Goal: Task Accomplishment & Management: Complete application form

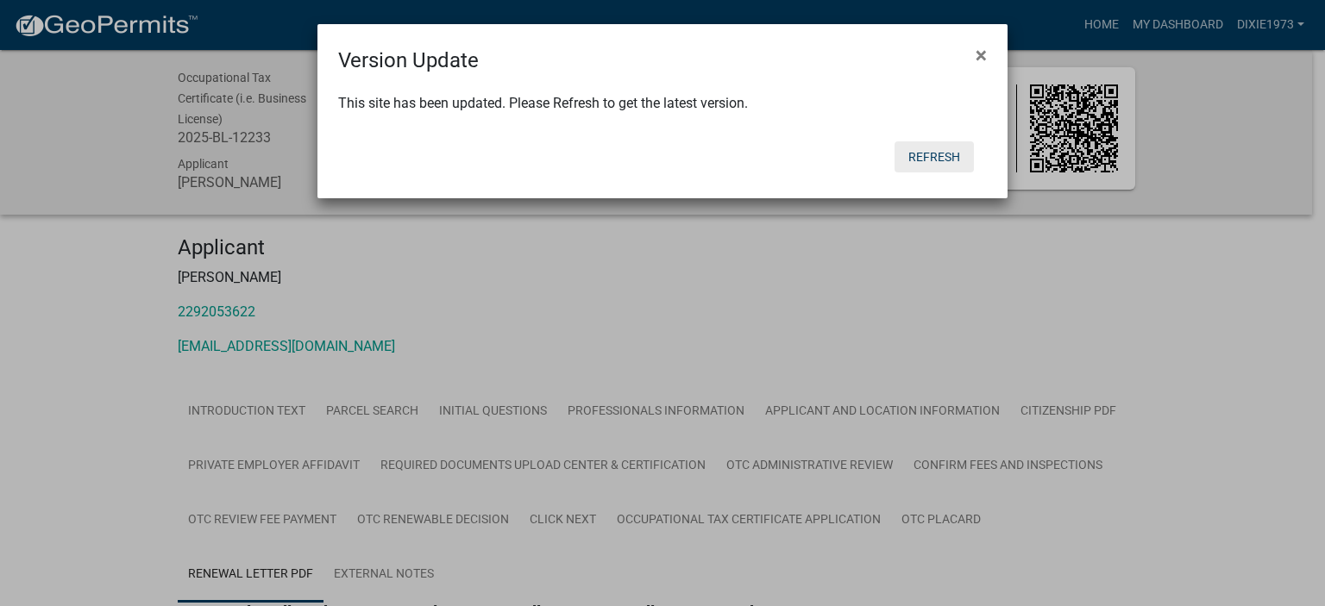
click at [918, 165] on button "Refresh" at bounding box center [933, 156] width 79 height 31
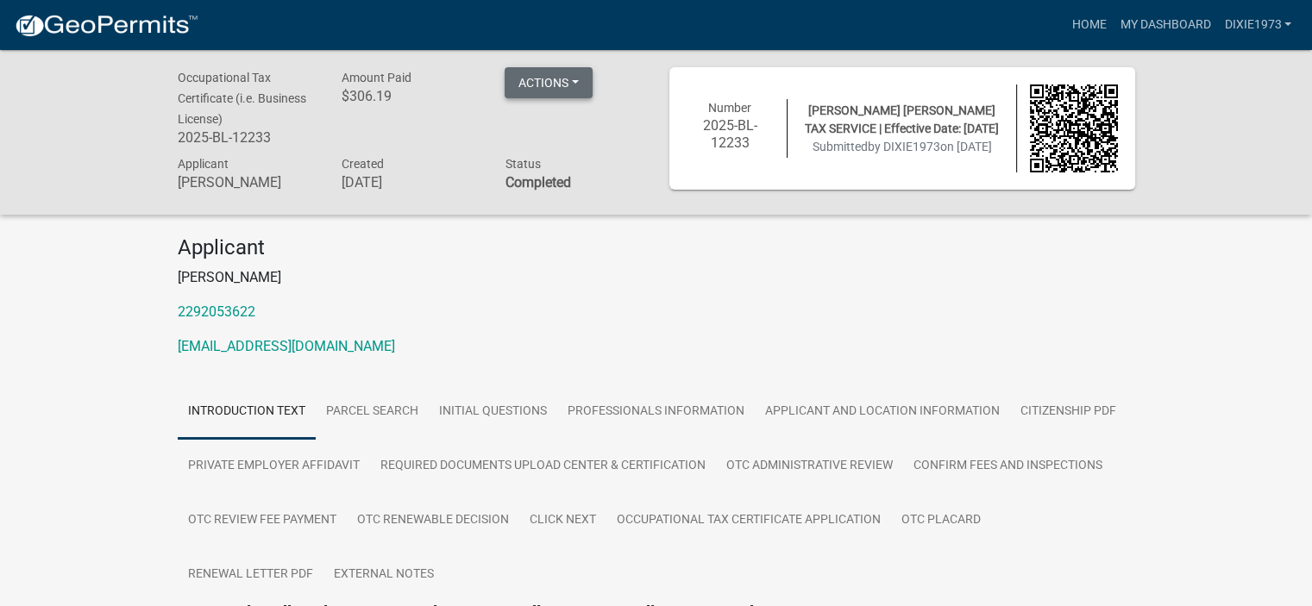
click at [558, 85] on button "Actions" at bounding box center [549, 82] width 88 height 31
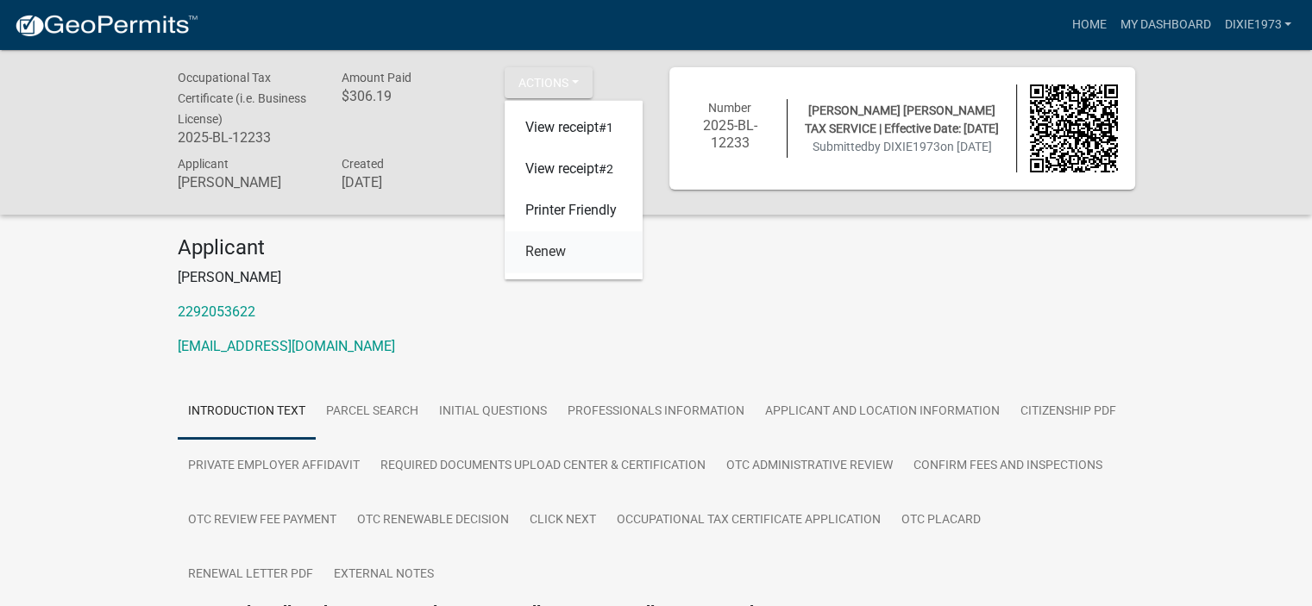
click at [551, 247] on link "Renew" at bounding box center [574, 252] width 138 height 41
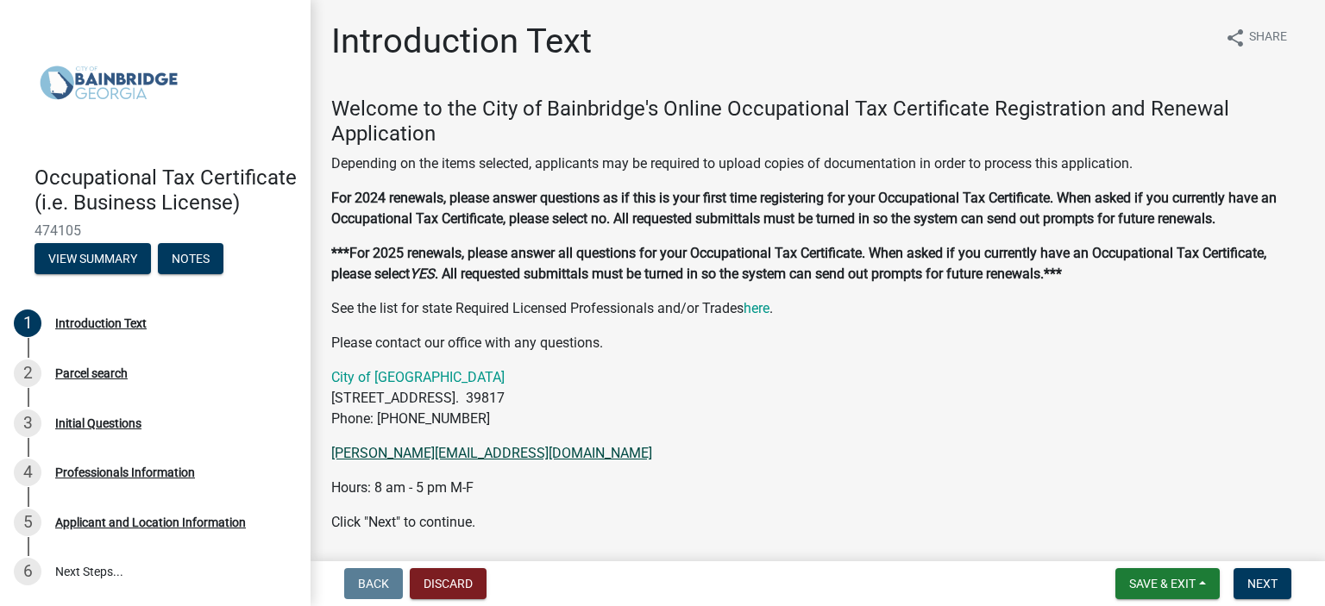
scroll to position [59, 0]
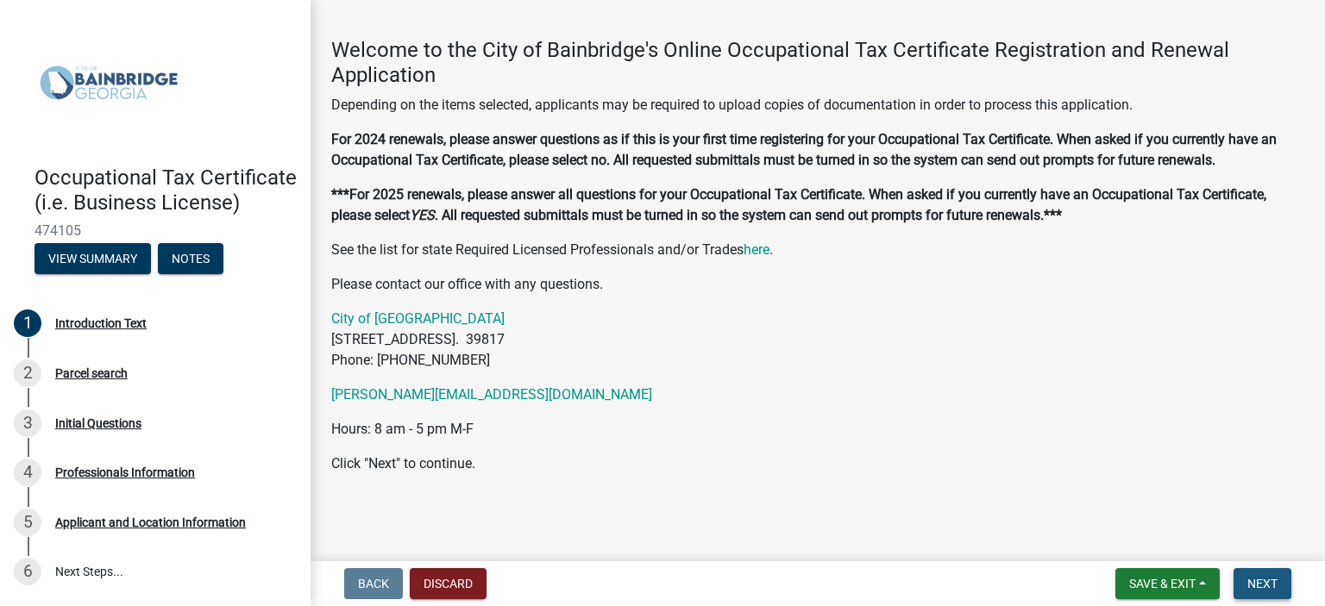
click at [1270, 586] on span "Next" at bounding box center [1262, 584] width 30 height 14
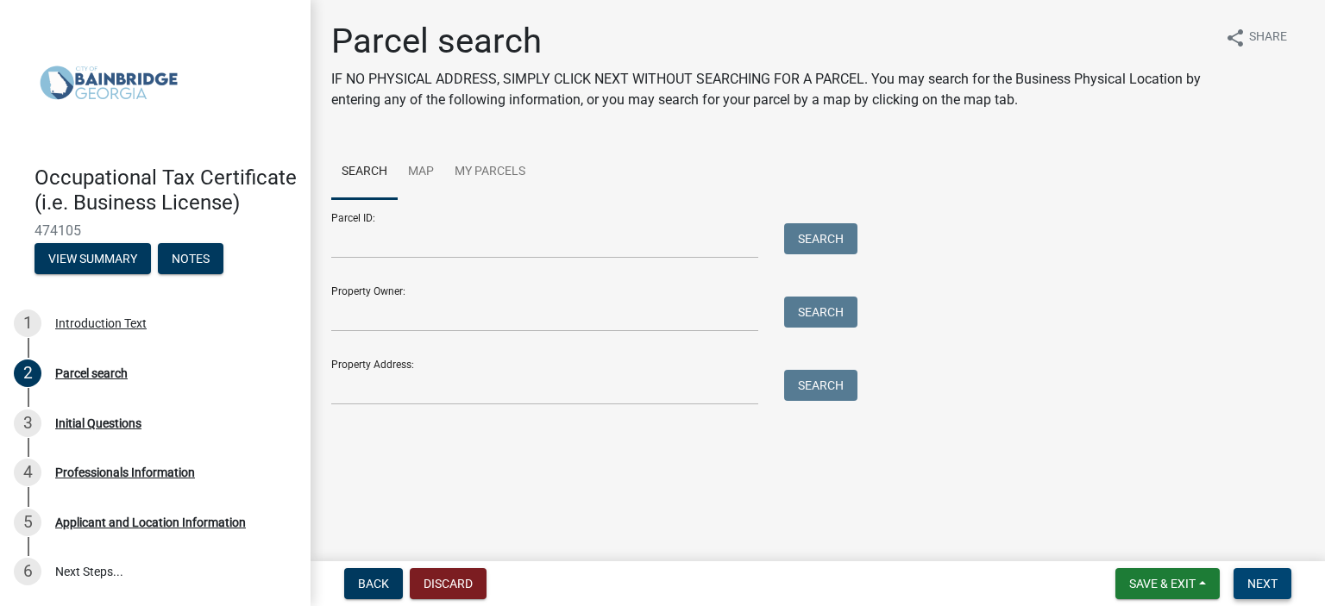
click at [1270, 586] on span "Next" at bounding box center [1262, 584] width 30 height 14
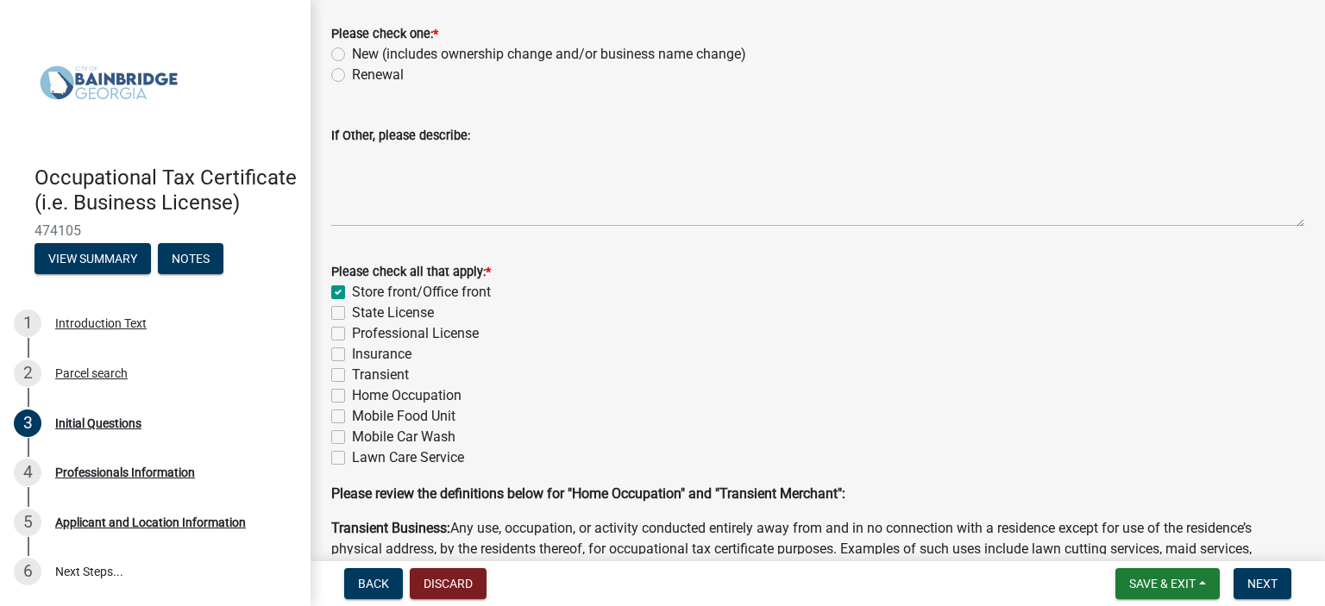
scroll to position [352, 0]
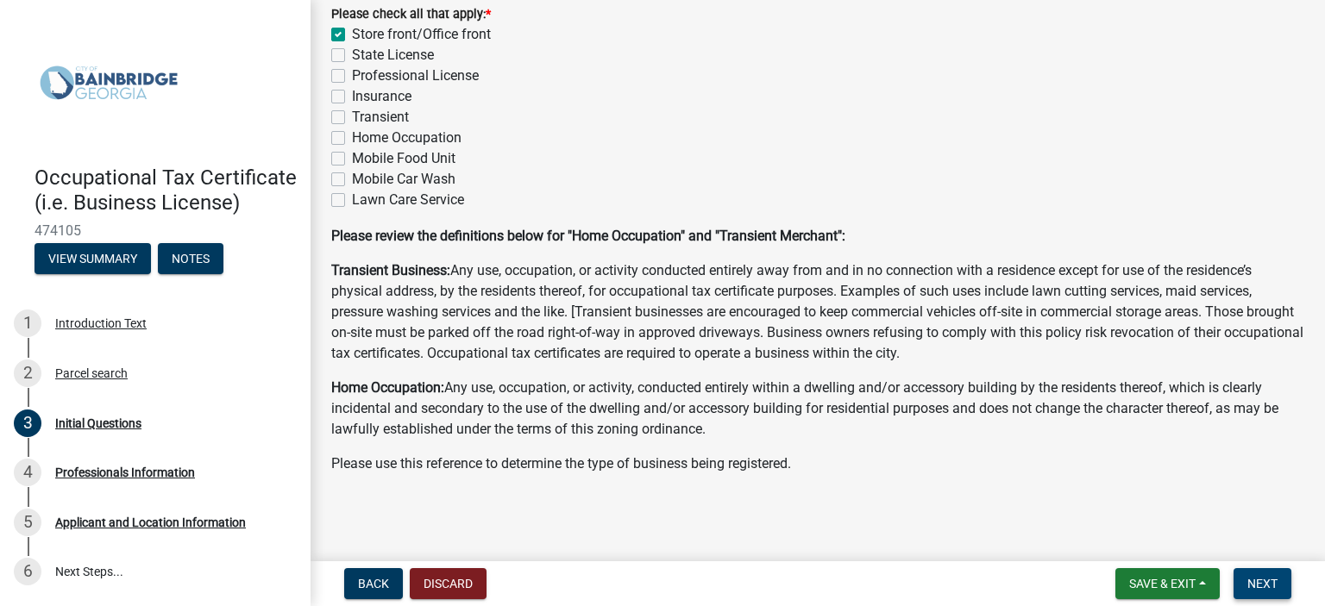
click at [1264, 582] on span "Next" at bounding box center [1262, 584] width 30 height 14
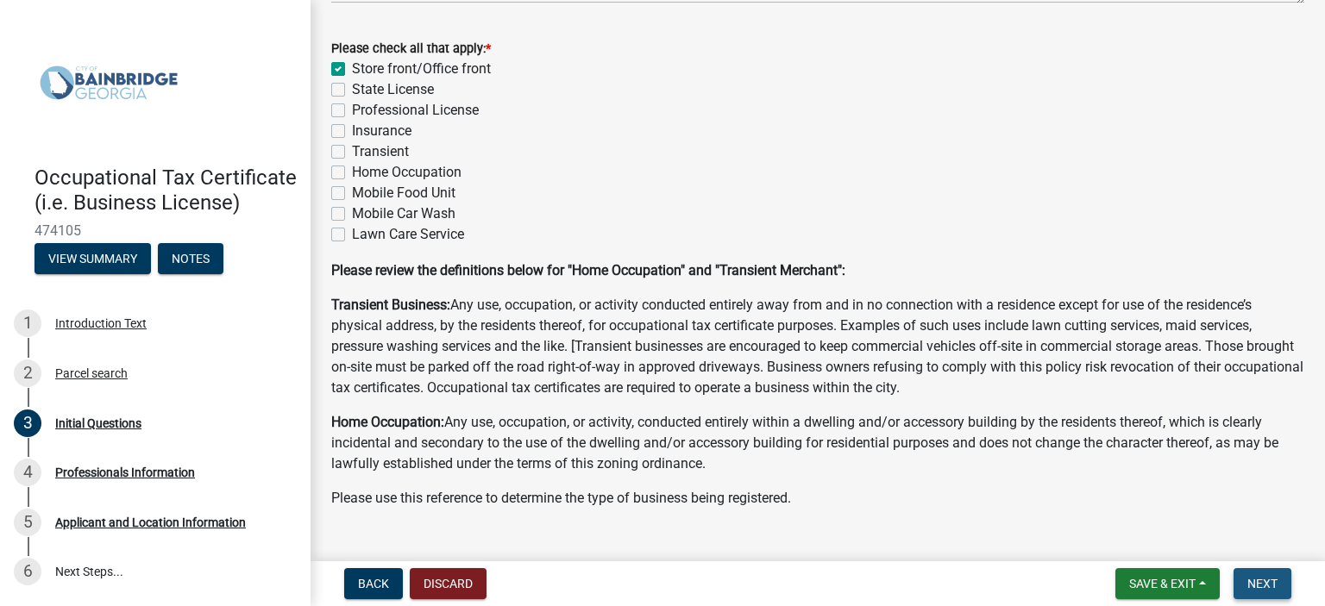
scroll to position [386, 0]
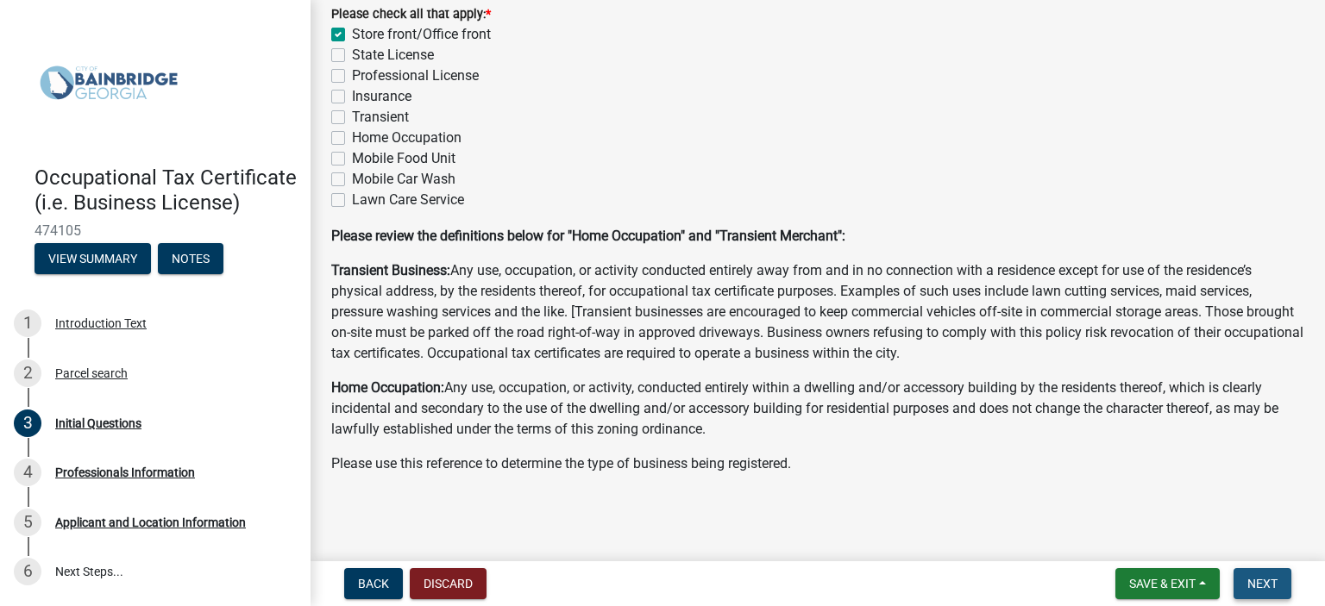
click at [1263, 582] on span "Next" at bounding box center [1262, 584] width 30 height 14
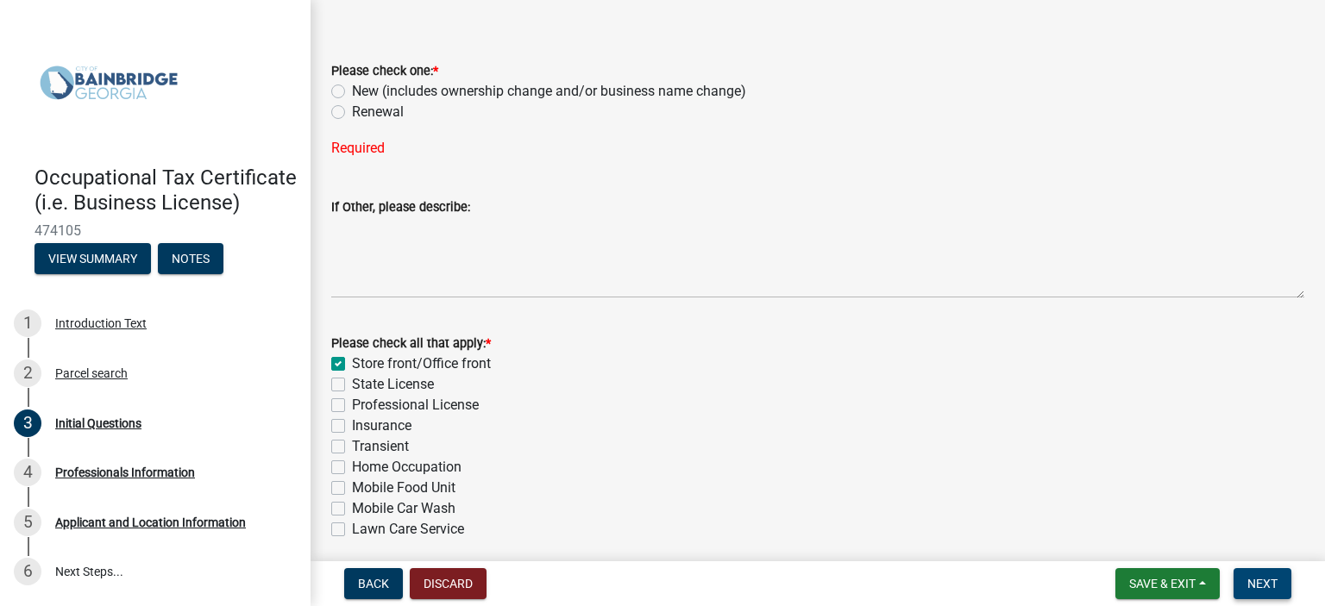
scroll to position [41, 0]
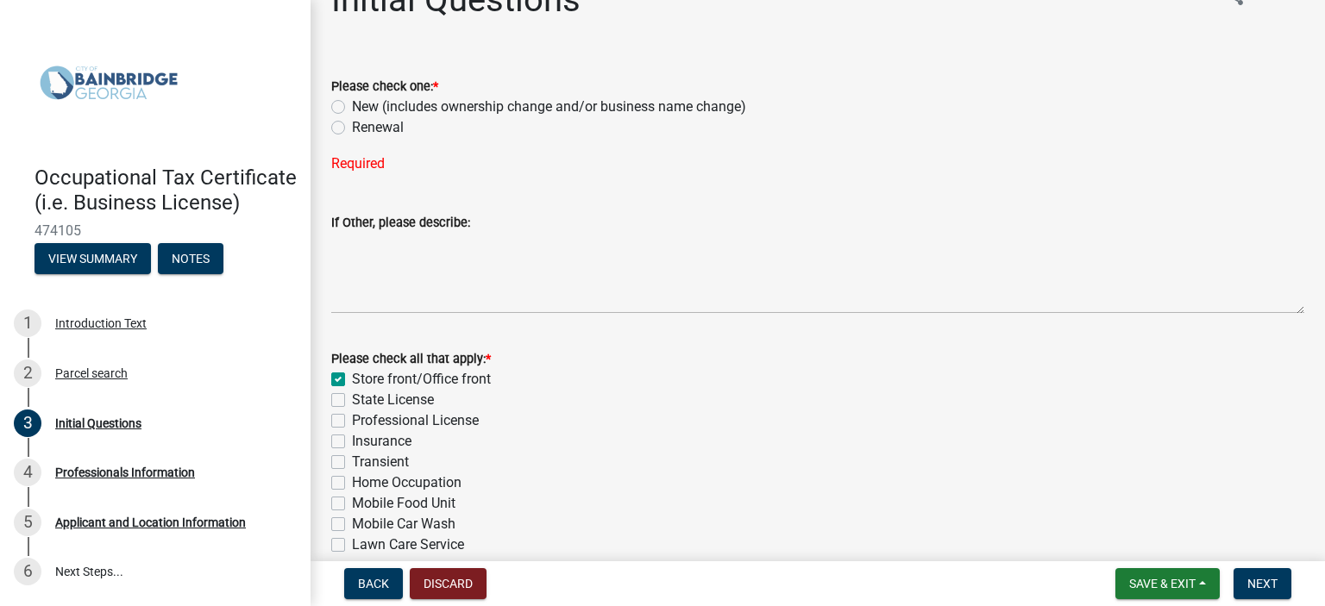
click at [352, 129] on label "Renewal" at bounding box center [378, 127] width 52 height 21
click at [352, 129] on input "Renewal" at bounding box center [357, 122] width 11 height 11
radio input "true"
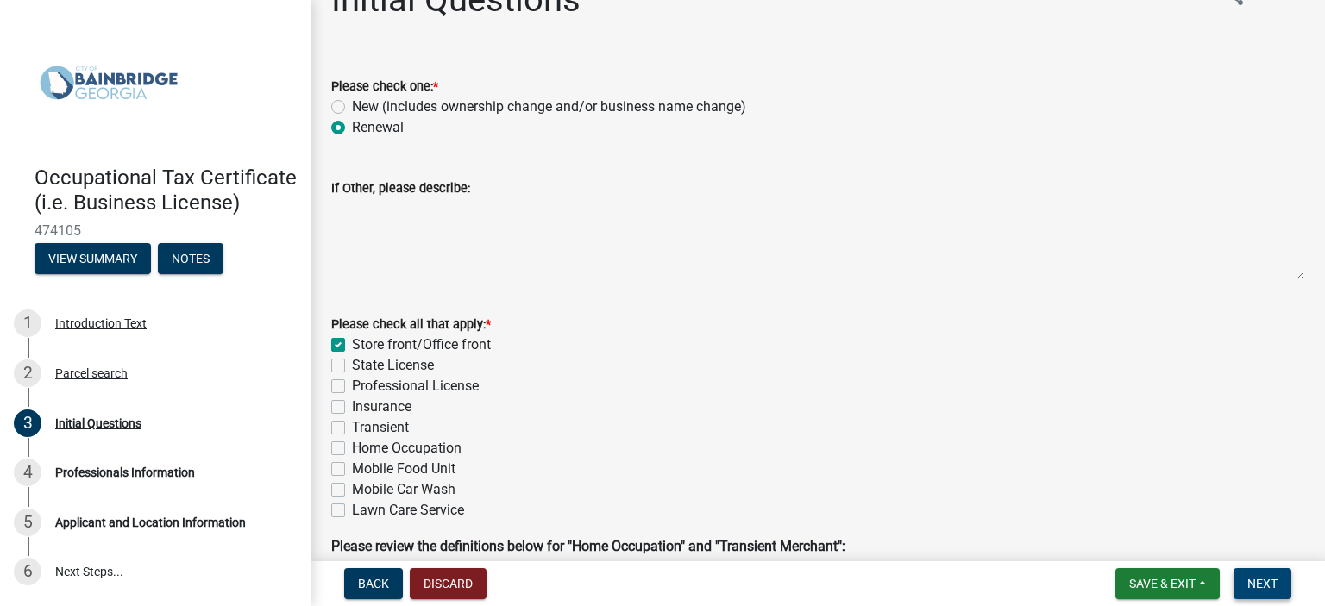
click at [1263, 578] on span "Next" at bounding box center [1262, 584] width 30 height 14
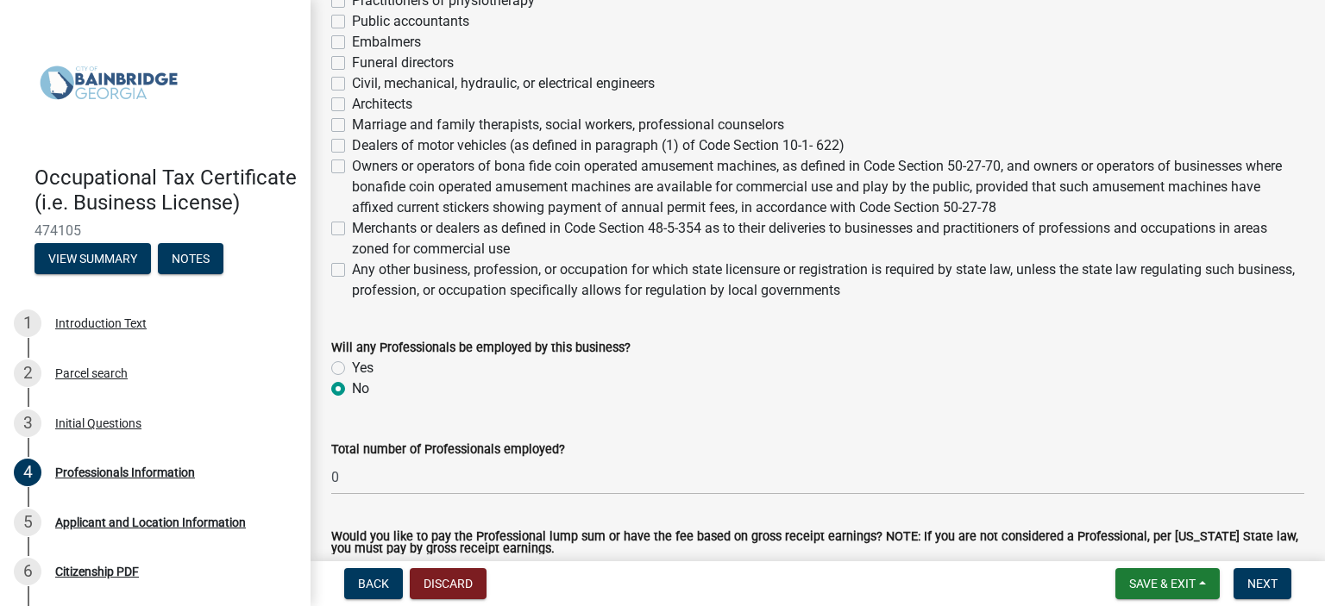
scroll to position [839, 0]
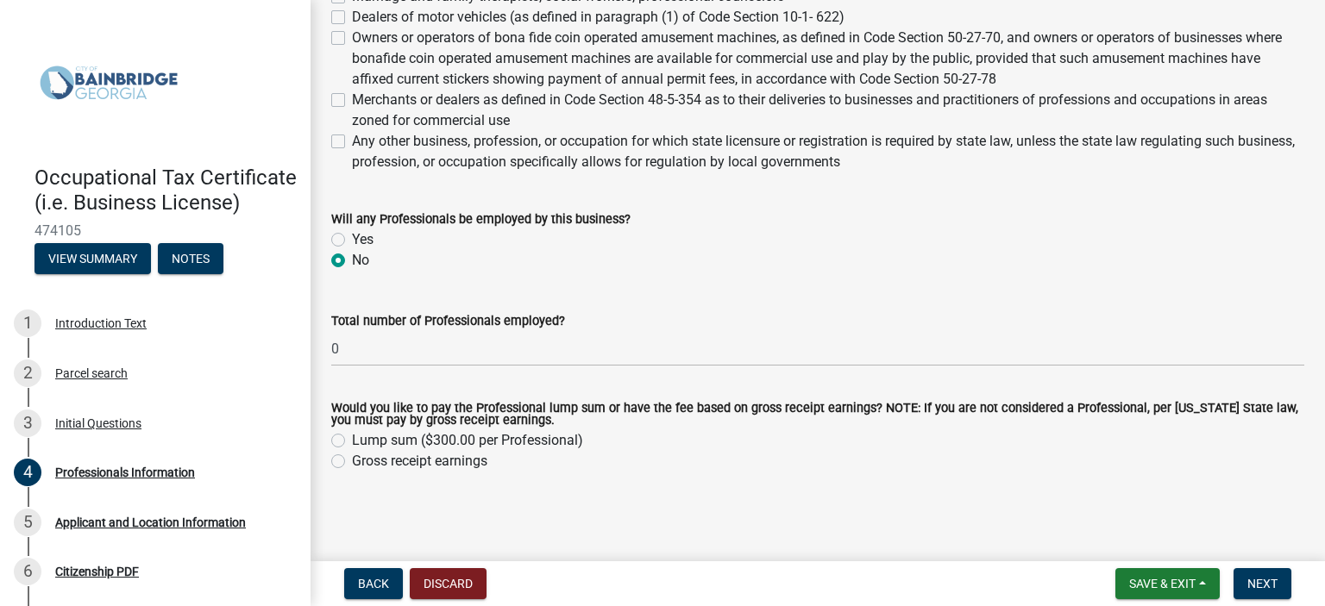
click at [352, 464] on label "Gross receipt earnings" at bounding box center [419, 461] width 135 height 21
click at [352, 462] on input "Gross receipt earnings" at bounding box center [357, 456] width 11 height 11
radio input "true"
click at [1256, 586] on span "Next" at bounding box center [1262, 584] width 30 height 14
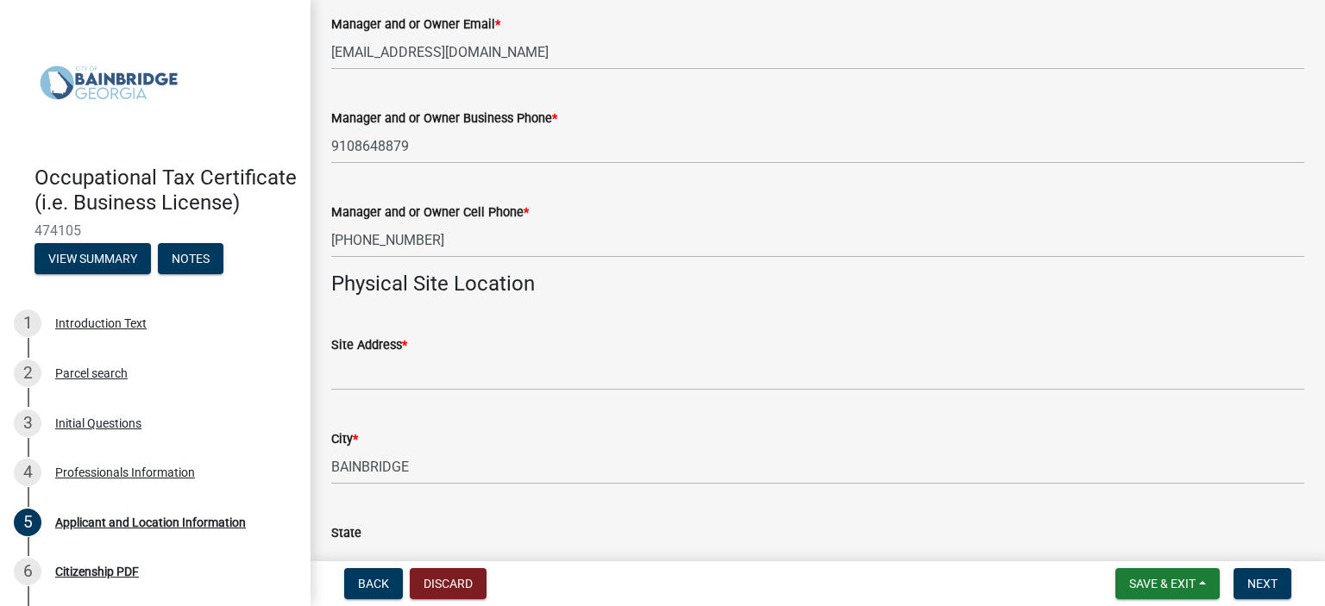
scroll to position [1121, 0]
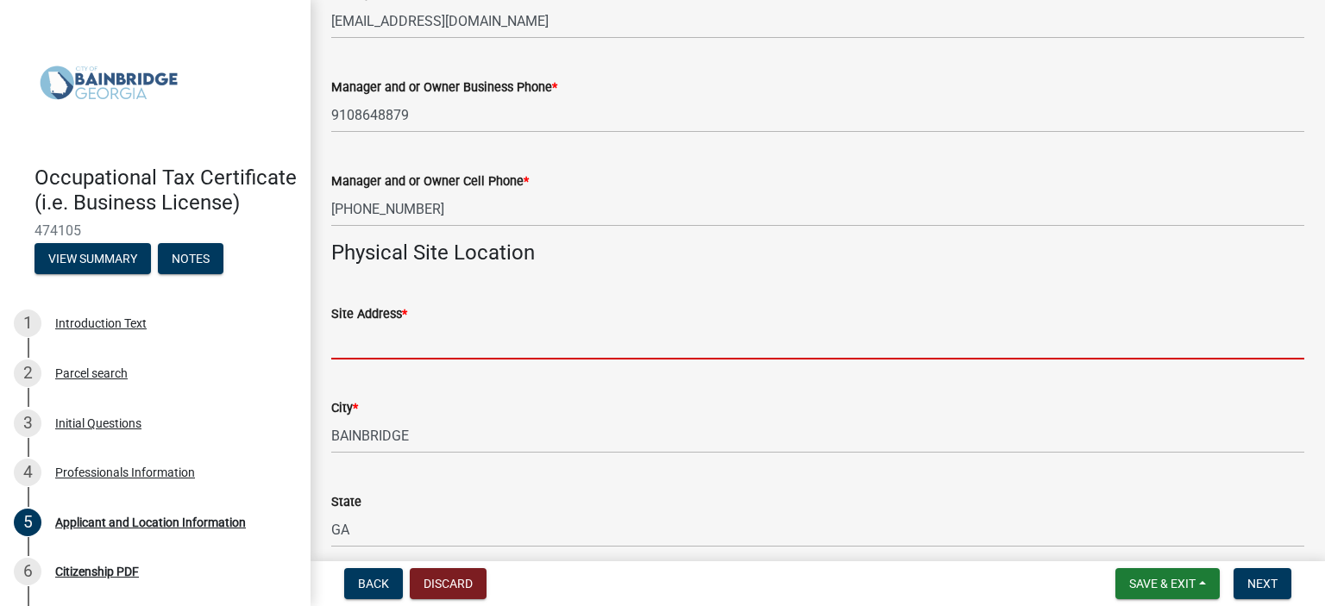
click at [389, 348] on input "Site Address *" at bounding box center [817, 341] width 973 height 35
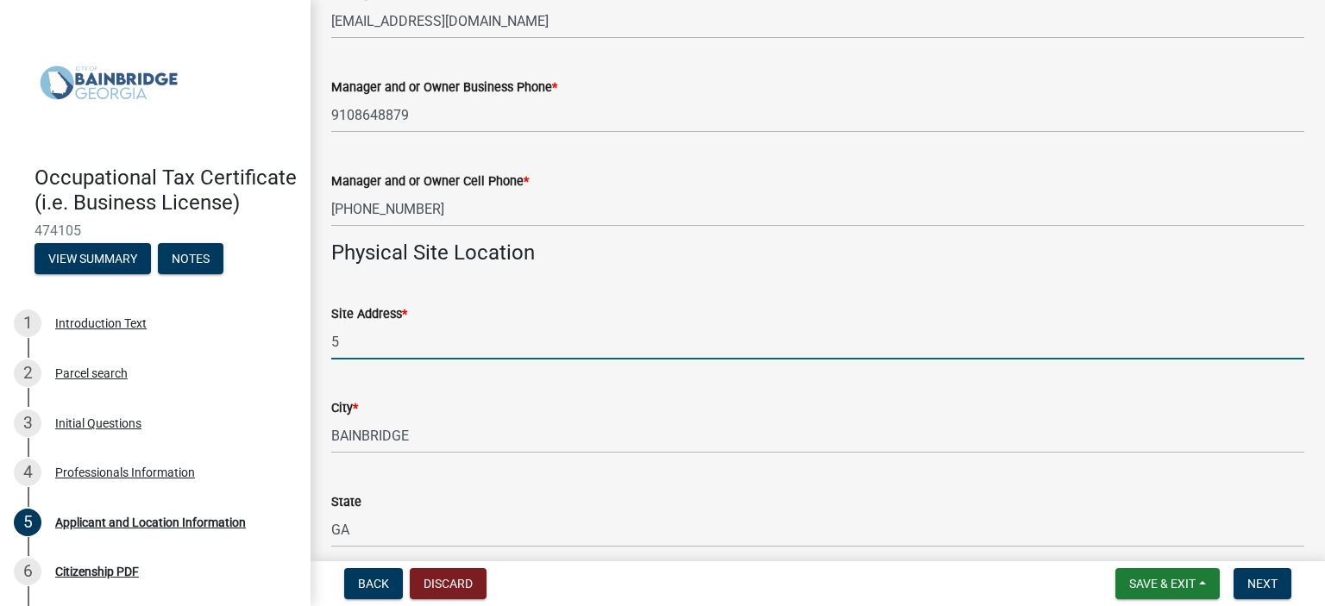
type input "[STREET_ADDRESS][PERSON_NAME]"
click at [544, 404] on div "City *" at bounding box center [817, 408] width 973 height 21
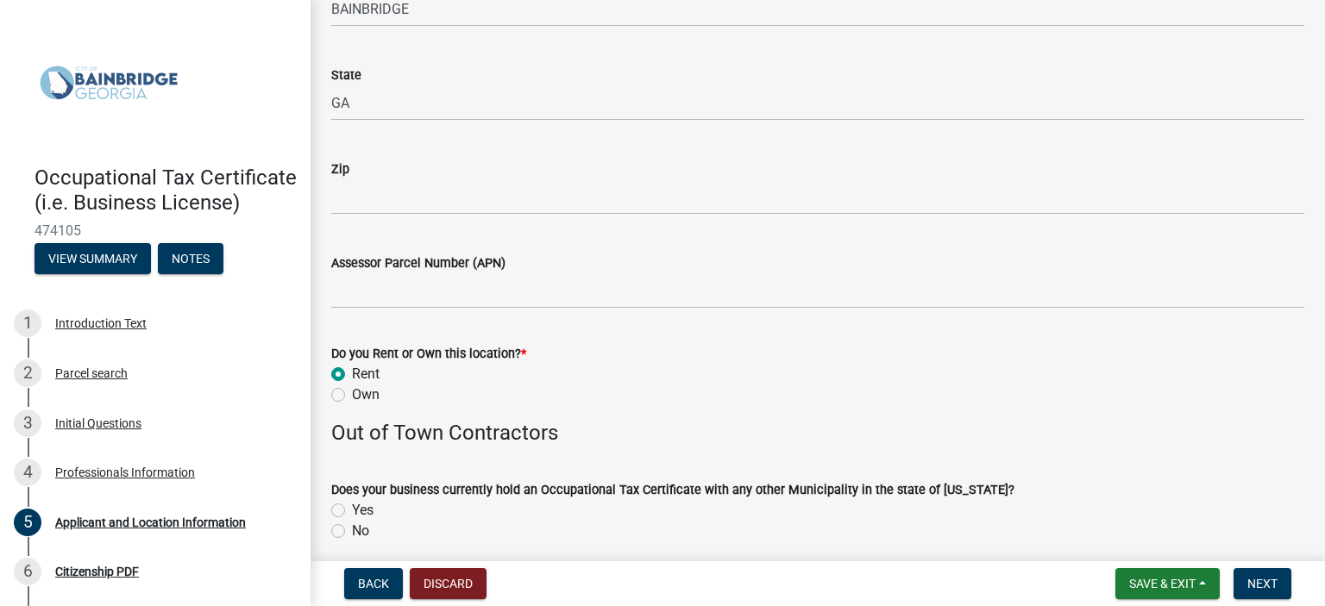
scroll to position [1552, 0]
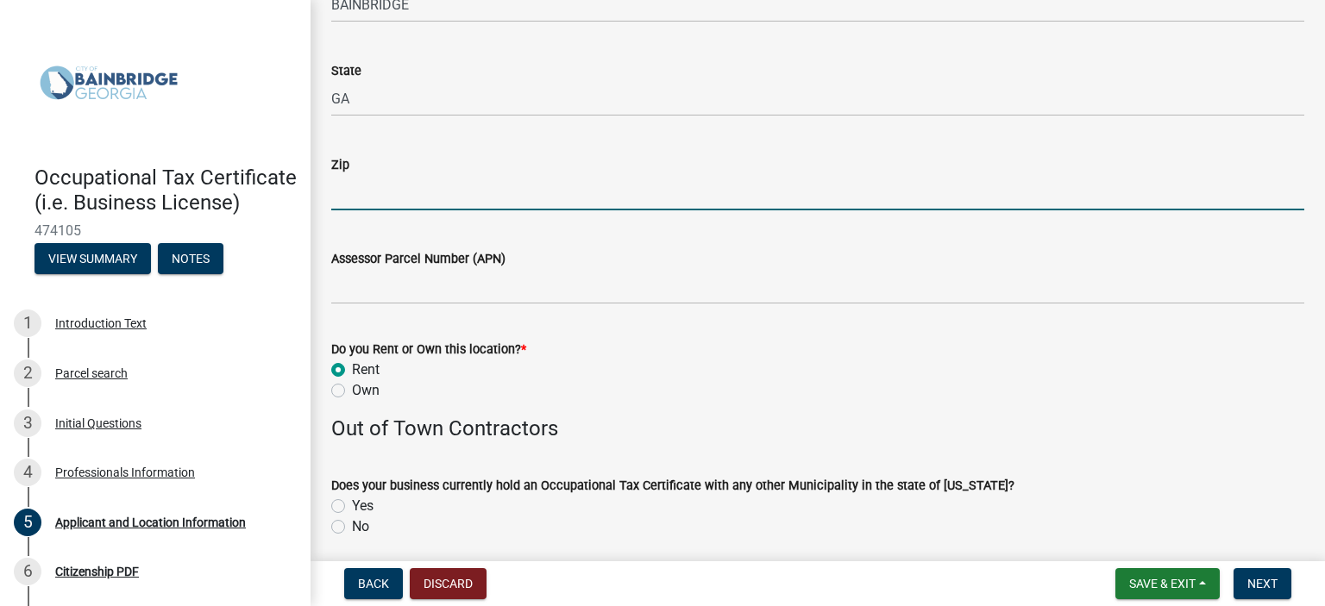
click at [376, 185] on input "Zip" at bounding box center [817, 192] width 973 height 35
type input "3"
type input "39819"
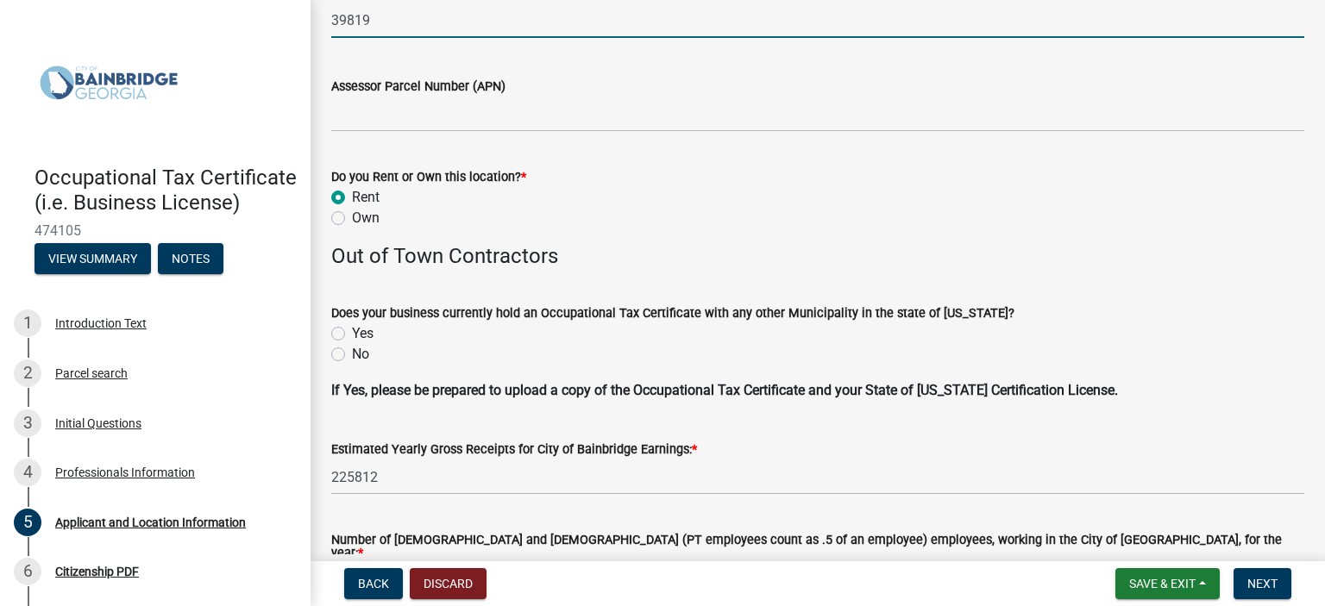
scroll to position [1811, 0]
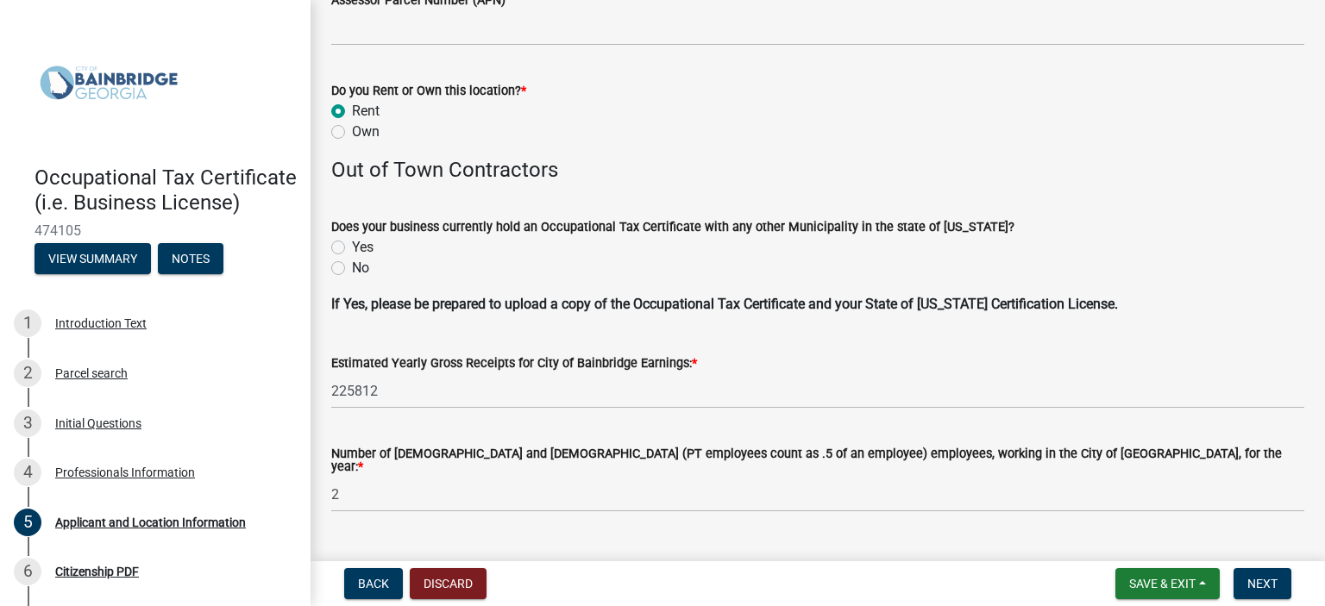
click at [352, 268] on label "No" at bounding box center [360, 268] width 17 height 21
click at [352, 268] on input "No" at bounding box center [357, 263] width 11 height 11
radio input "true"
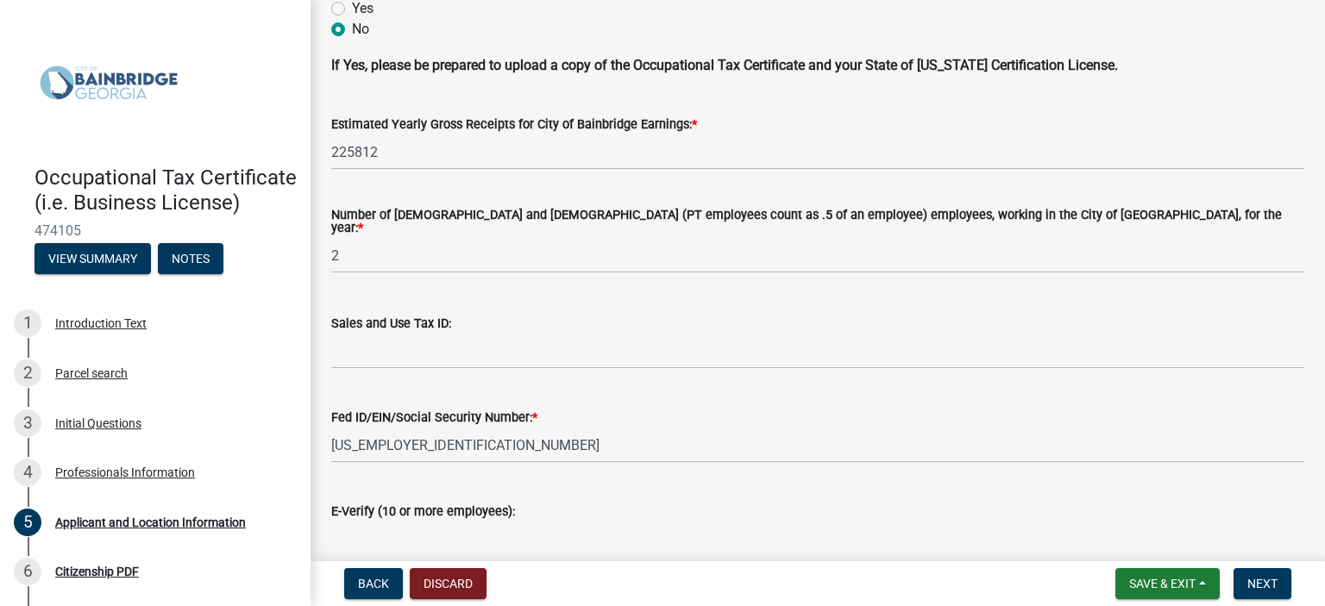
scroll to position [2070, 0]
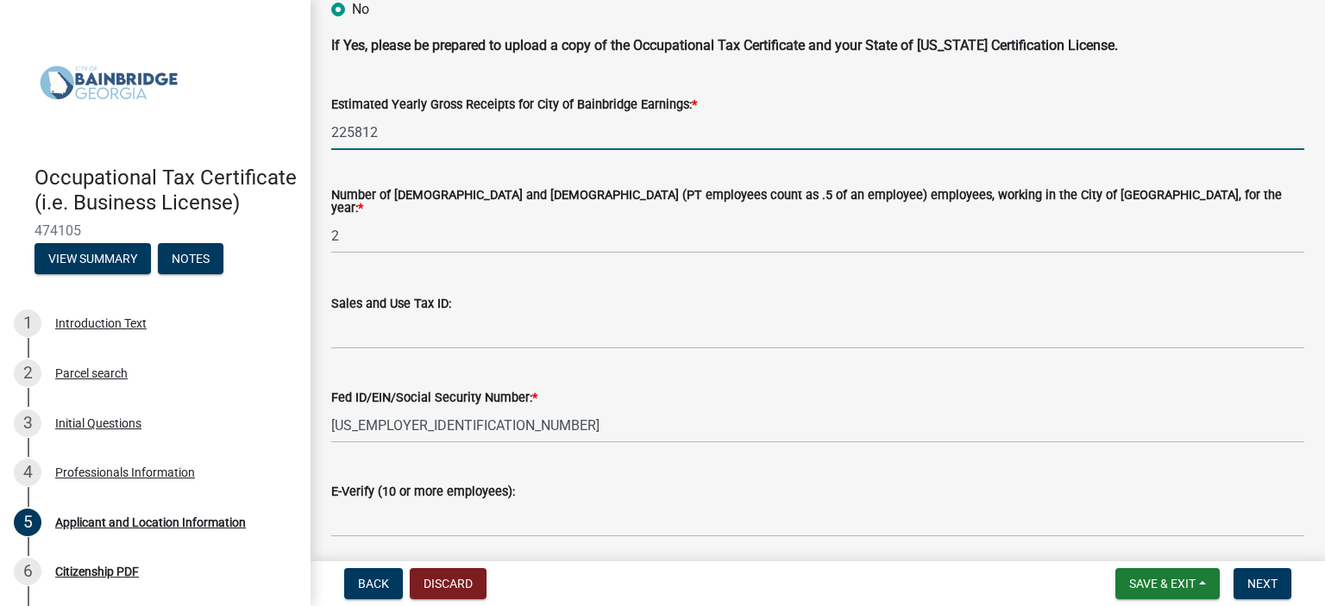
drag, startPoint x: 418, startPoint y: 141, endPoint x: 309, endPoint y: 131, distance: 109.9
click at [309, 131] on div "Occupational Tax Certificate (i.e. Business License) 474105 View Summary Notes …" at bounding box center [662, 303] width 1325 height 606
type input "206323"
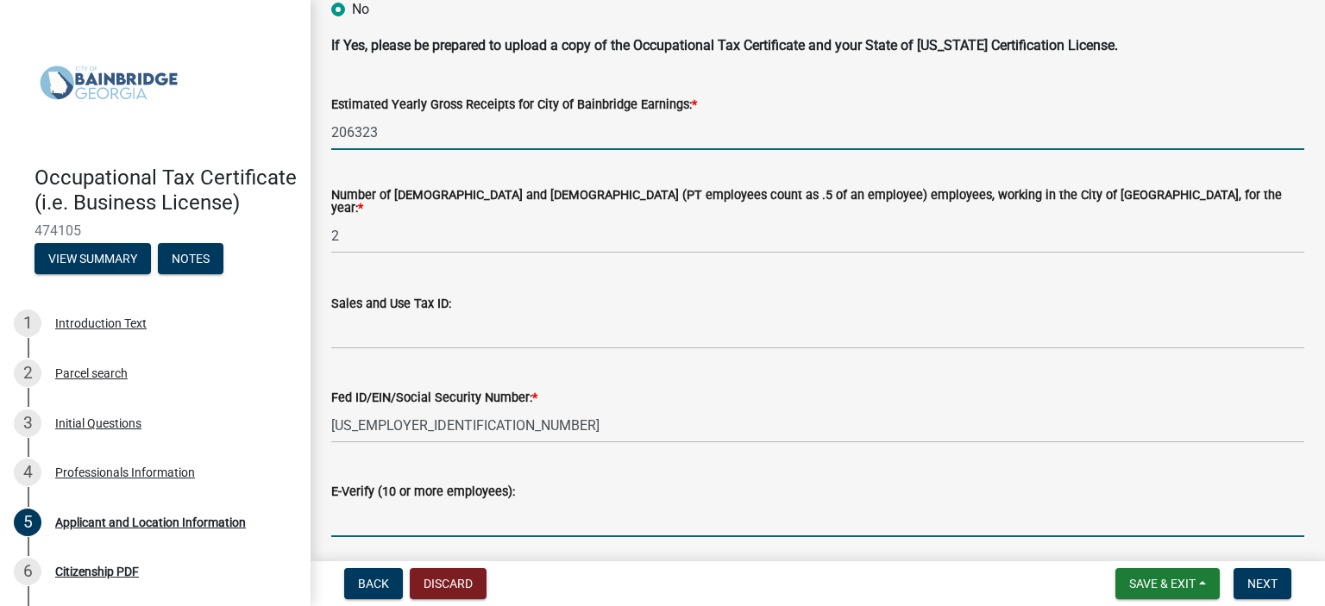
click at [604, 507] on input "E-Verify (10 or more employees):" at bounding box center [817, 519] width 973 height 35
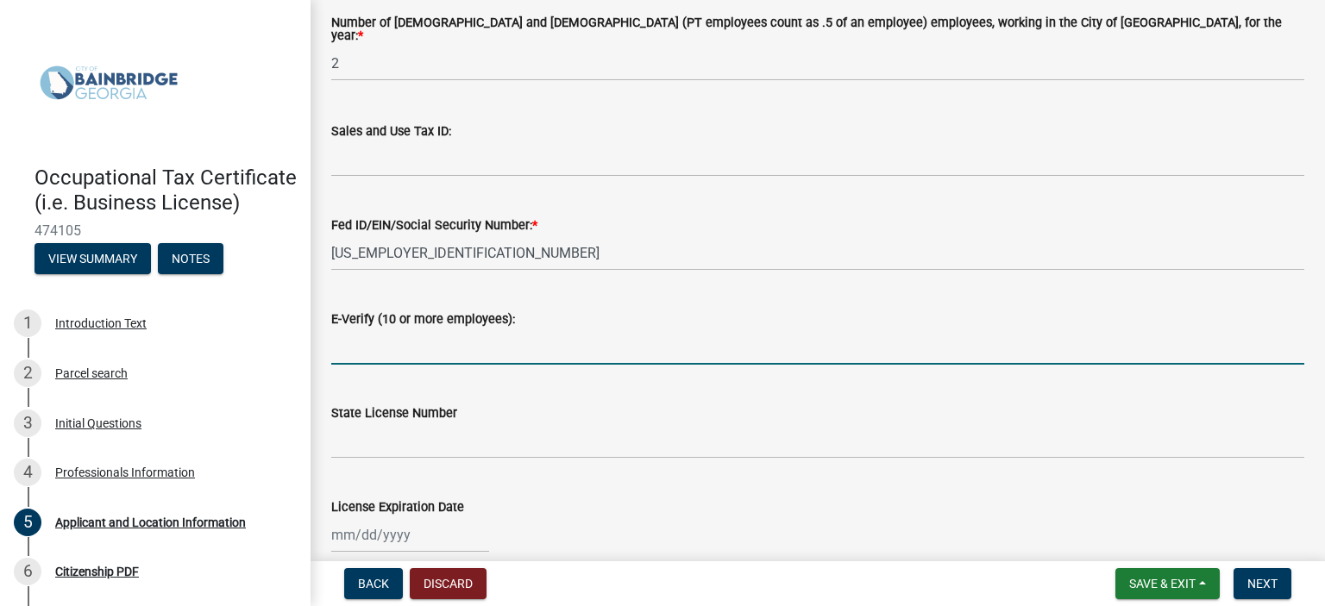
scroll to position [2316, 0]
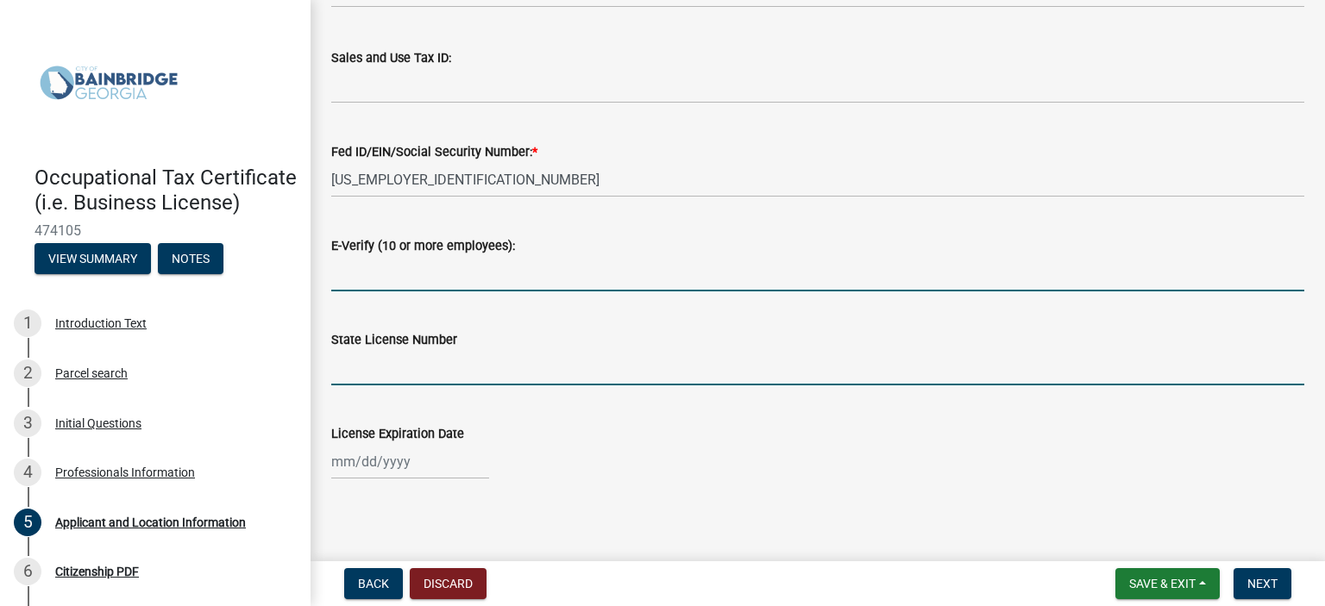
click at [421, 366] on input "State License Number" at bounding box center [817, 367] width 973 height 35
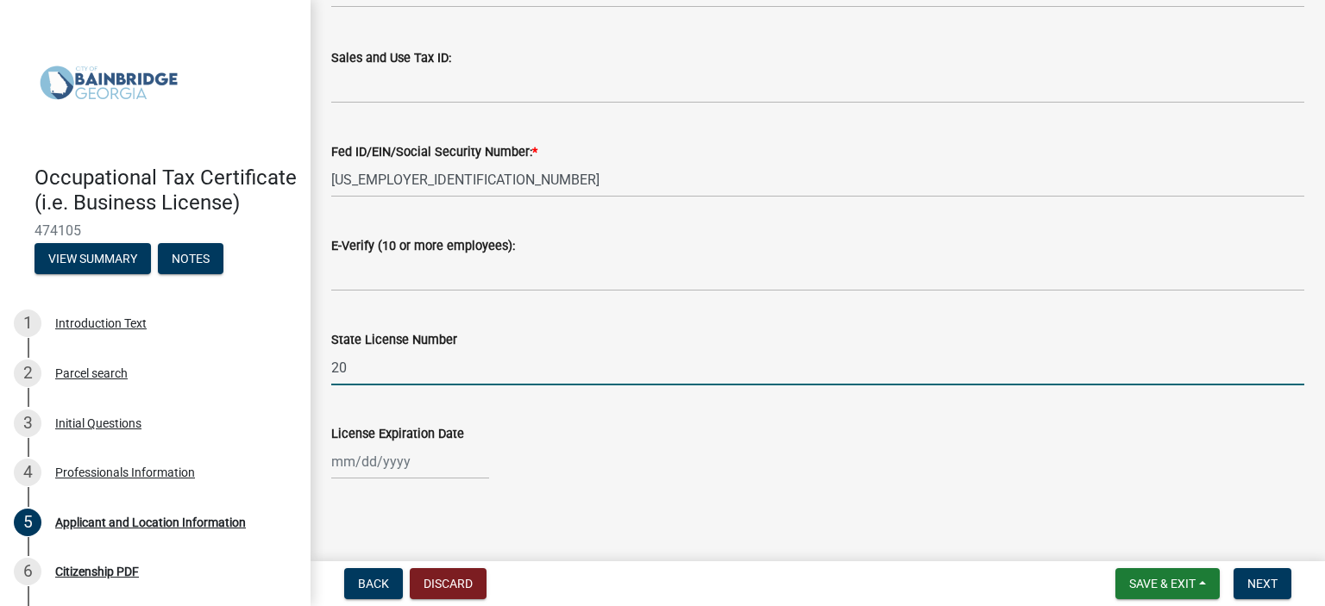
type input "2025-BL-12233"
click at [442, 463] on div at bounding box center [410, 461] width 158 height 35
select select "9"
select select "2025"
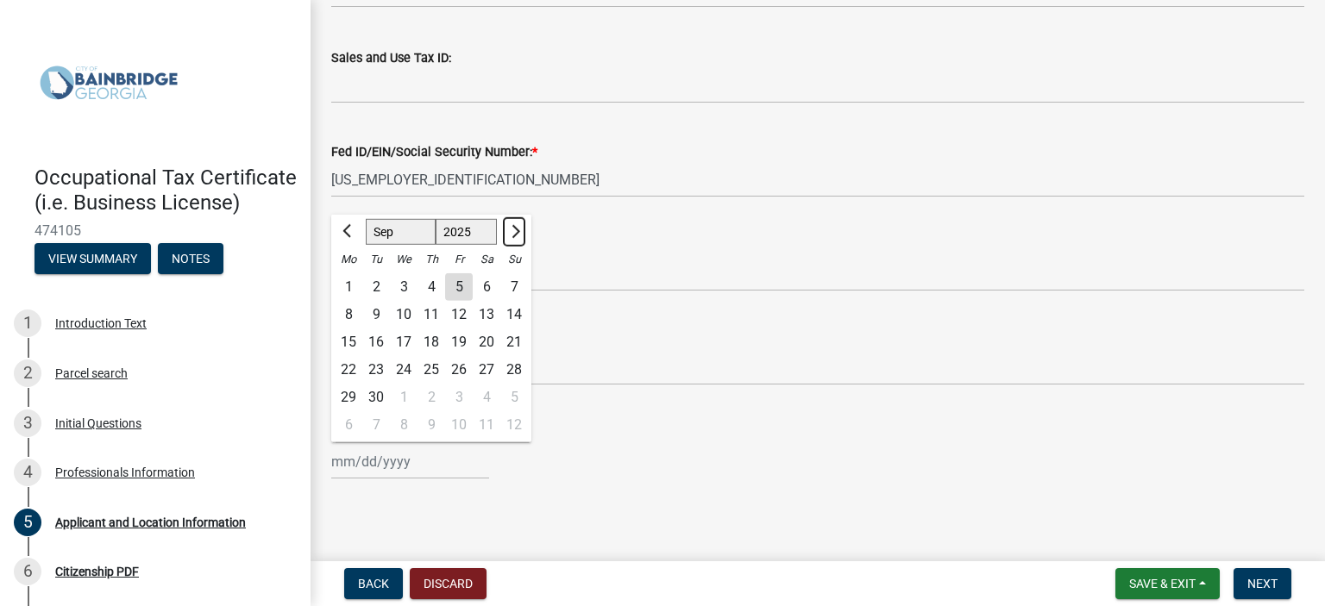
click at [519, 226] on button "Next month" at bounding box center [514, 232] width 21 height 28
select select "12"
click at [407, 388] on div "31" at bounding box center [404, 398] width 28 height 28
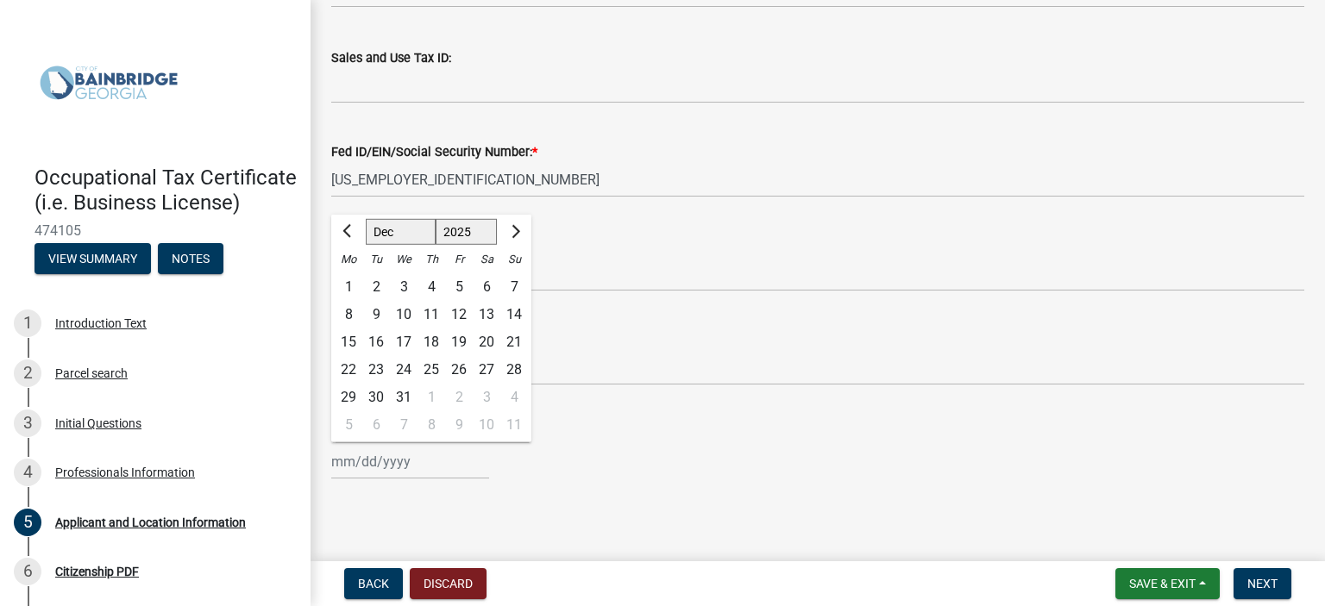
type input "[DATE]"
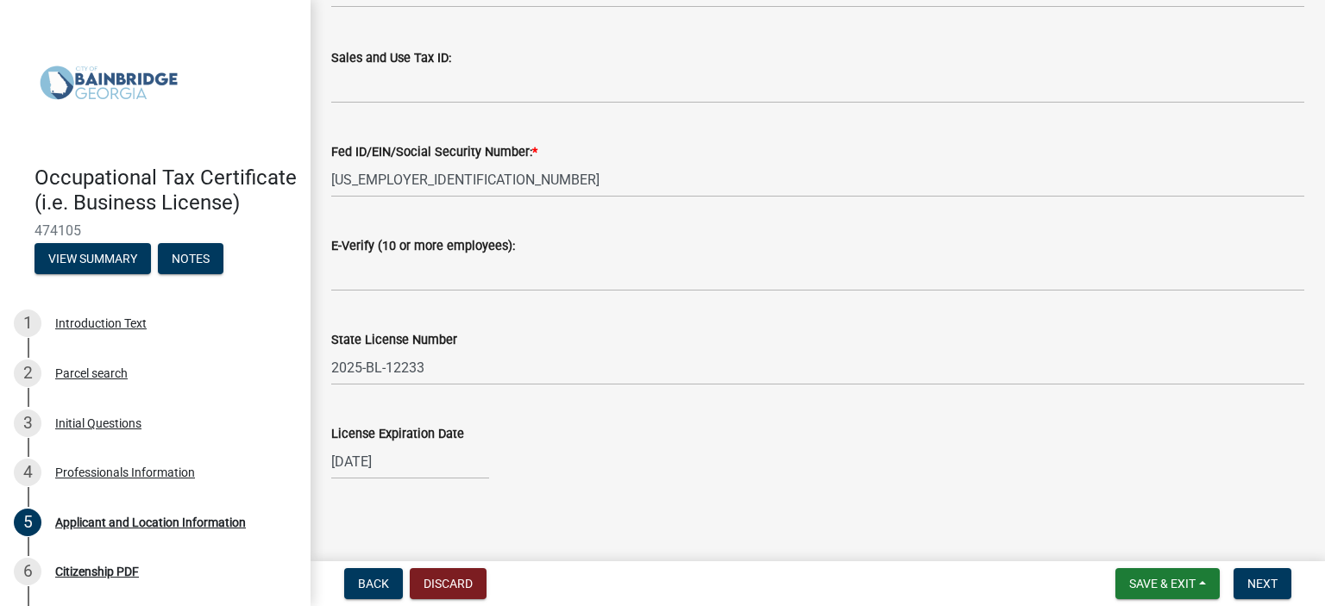
click at [714, 503] on main "Applicant and Location Information share Share The applicant is the * Business …" at bounding box center [817, 277] width 1014 height 555
select select "12"
select select "2025"
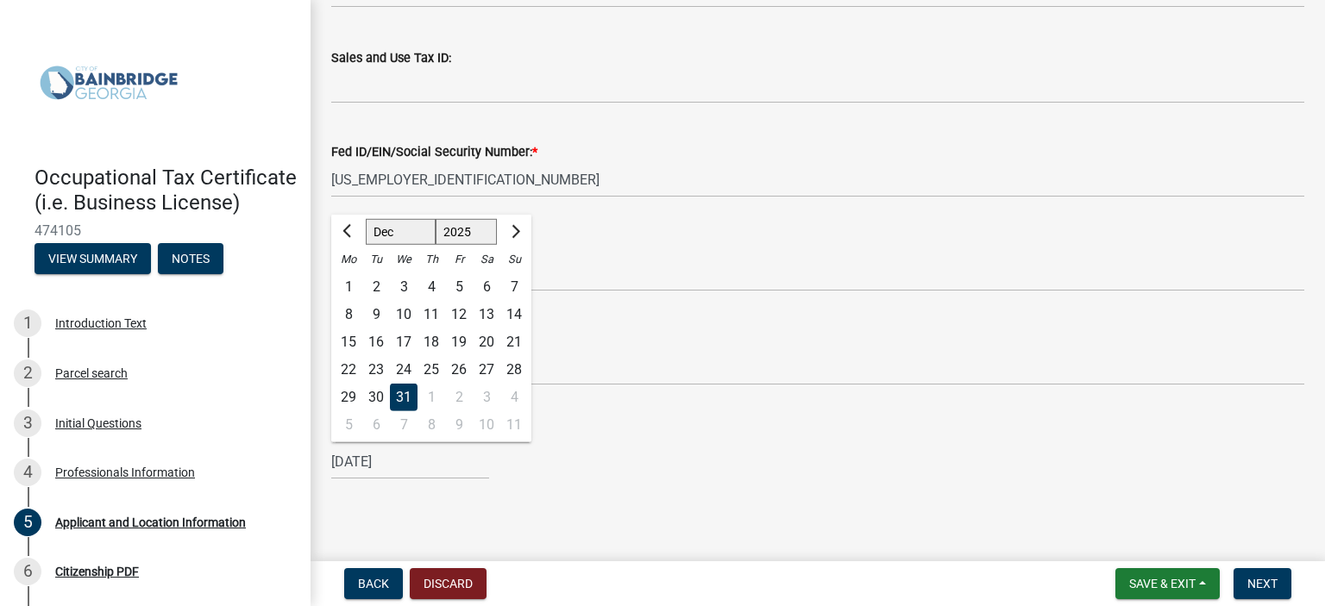
click at [800, 461] on div "[DATE] [PERSON_NAME] Apr May Jun [DATE] Aug Sep Oct Nov [DATE] 1526 1527 1528 1…" at bounding box center [817, 461] width 973 height 35
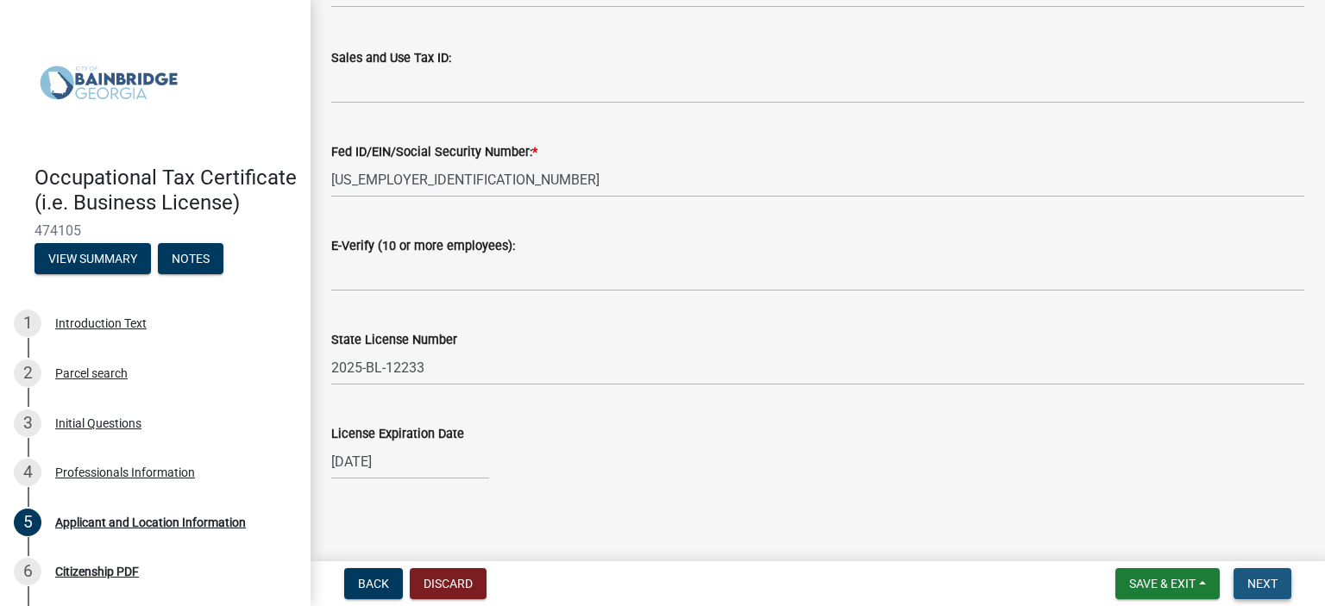
click at [1258, 584] on span "Next" at bounding box center [1262, 584] width 30 height 14
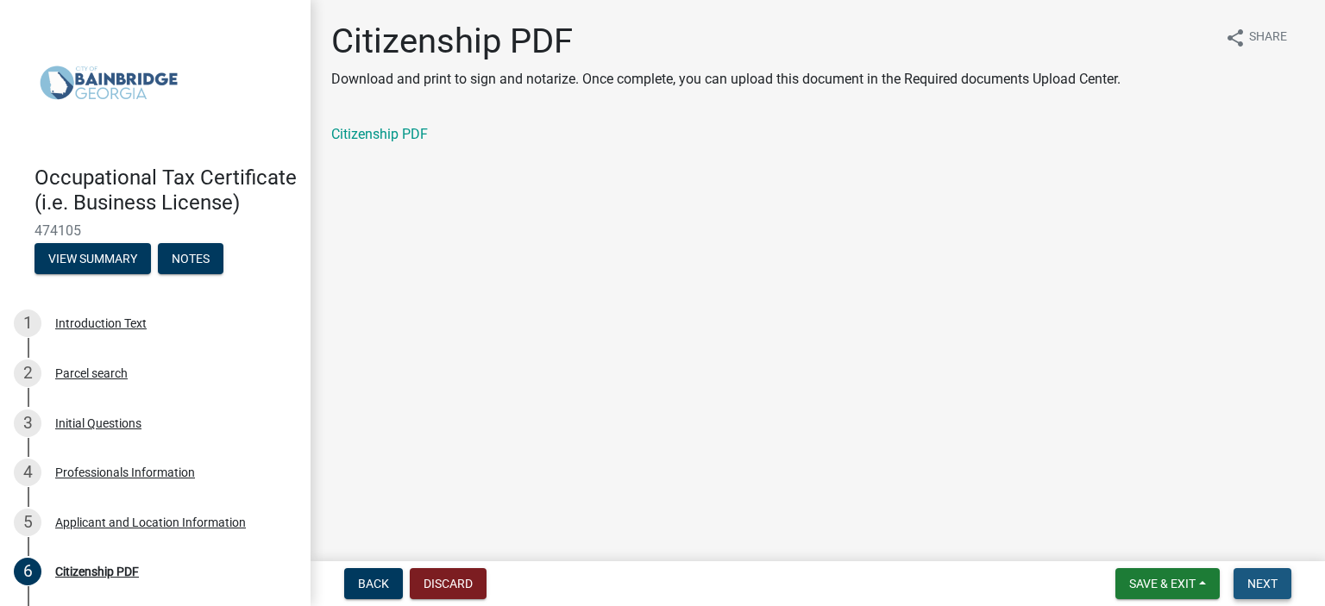
click at [1270, 577] on span "Next" at bounding box center [1262, 584] width 30 height 14
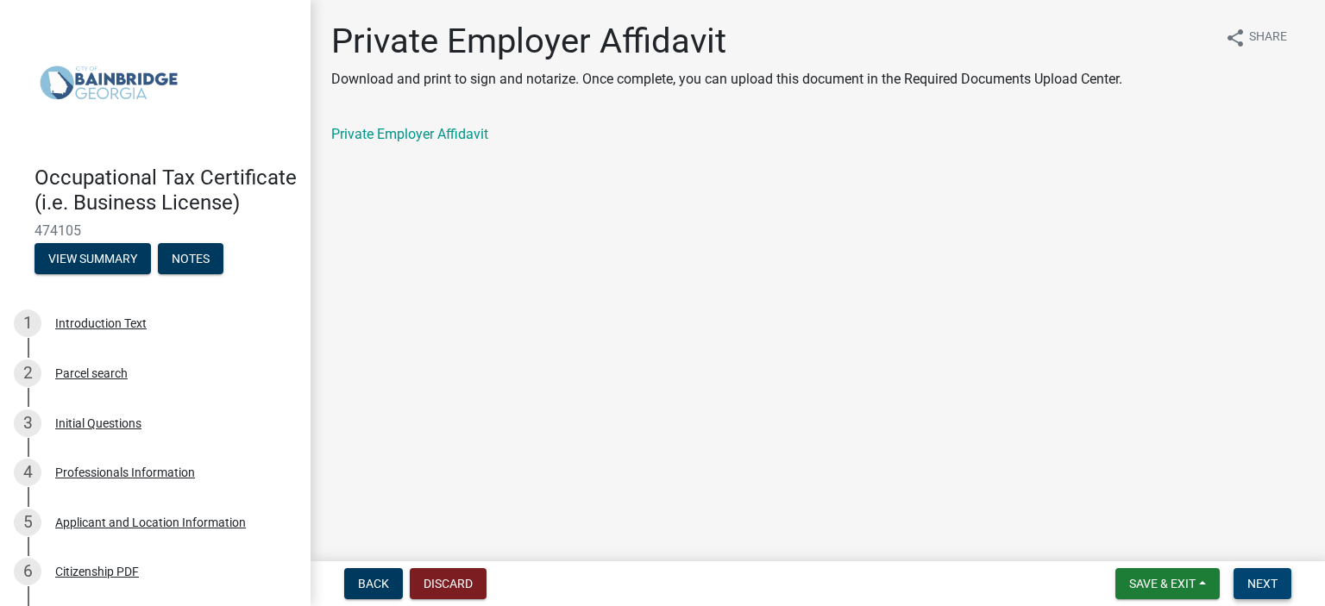
click at [1258, 580] on span "Next" at bounding box center [1262, 584] width 30 height 14
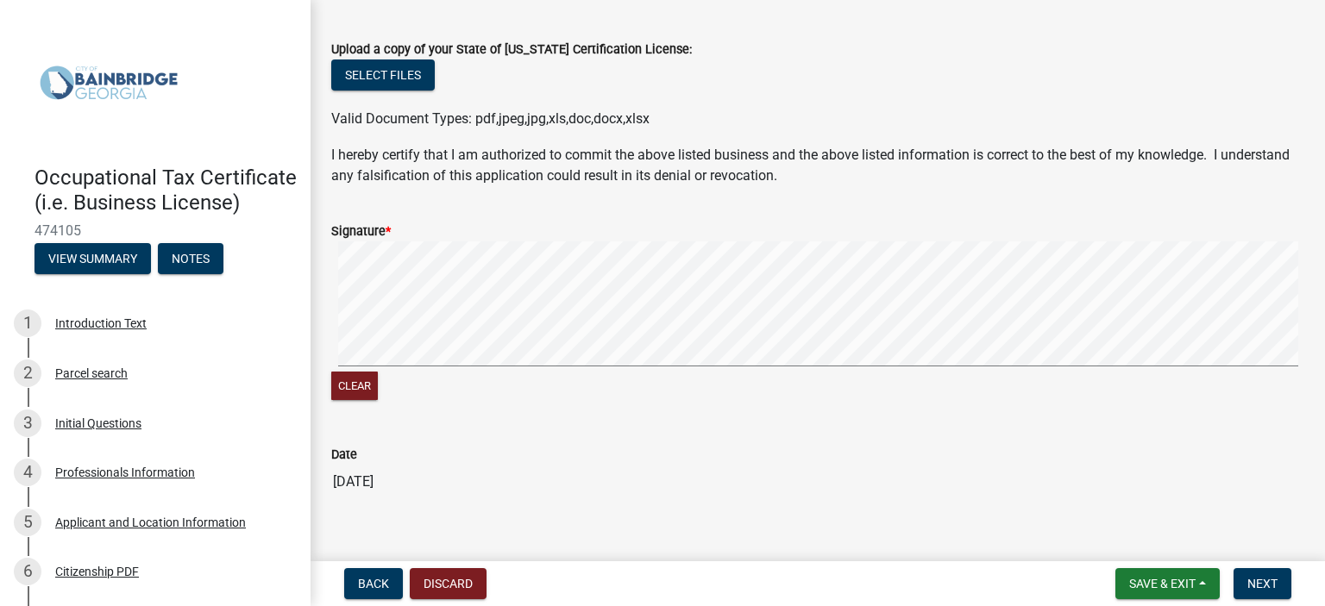
scroll to position [684, 0]
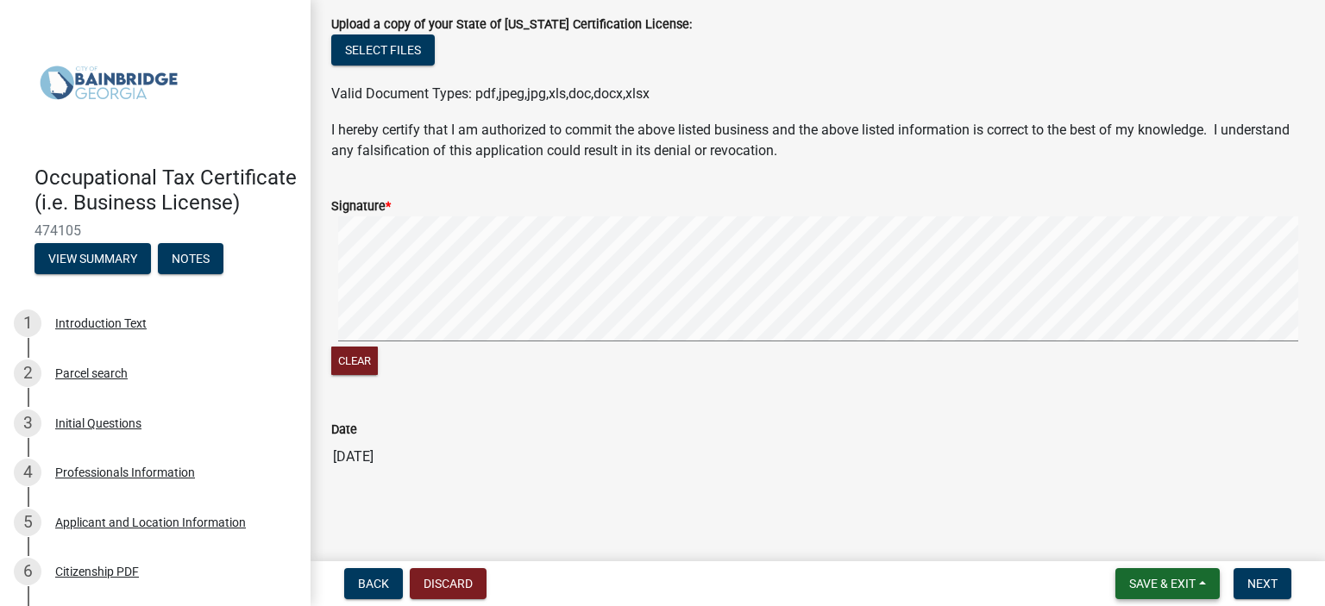
click at [1163, 580] on span "Save & Exit" at bounding box center [1162, 584] width 66 height 14
click at [1115, 502] on button "Save" at bounding box center [1151, 497] width 138 height 41
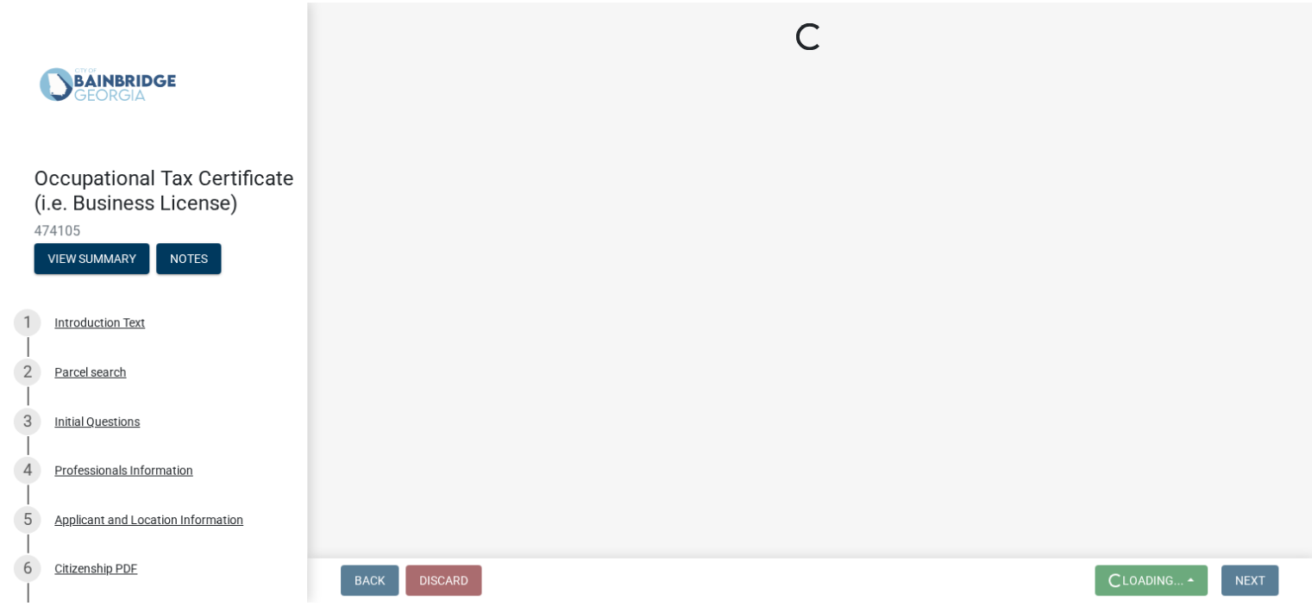
scroll to position [0, 0]
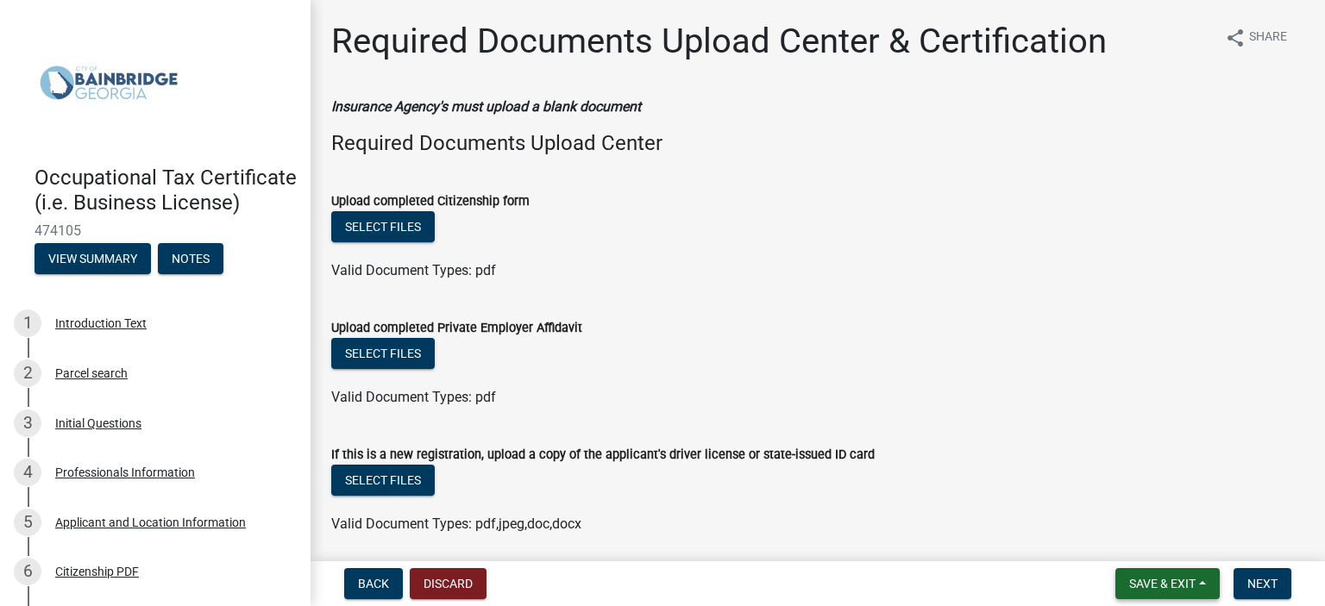
click at [1180, 582] on span "Save & Exit" at bounding box center [1162, 584] width 66 height 14
click at [1157, 537] on button "Save & Exit" at bounding box center [1151, 538] width 138 height 41
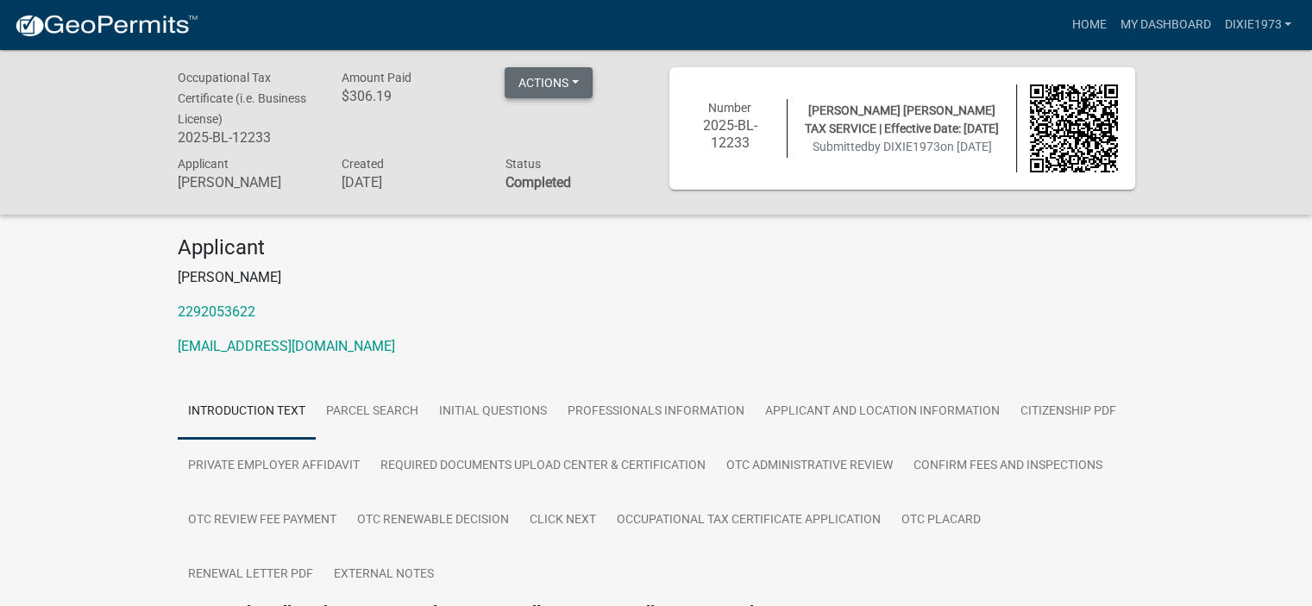
click at [583, 88] on button "Actions" at bounding box center [549, 82] width 88 height 31
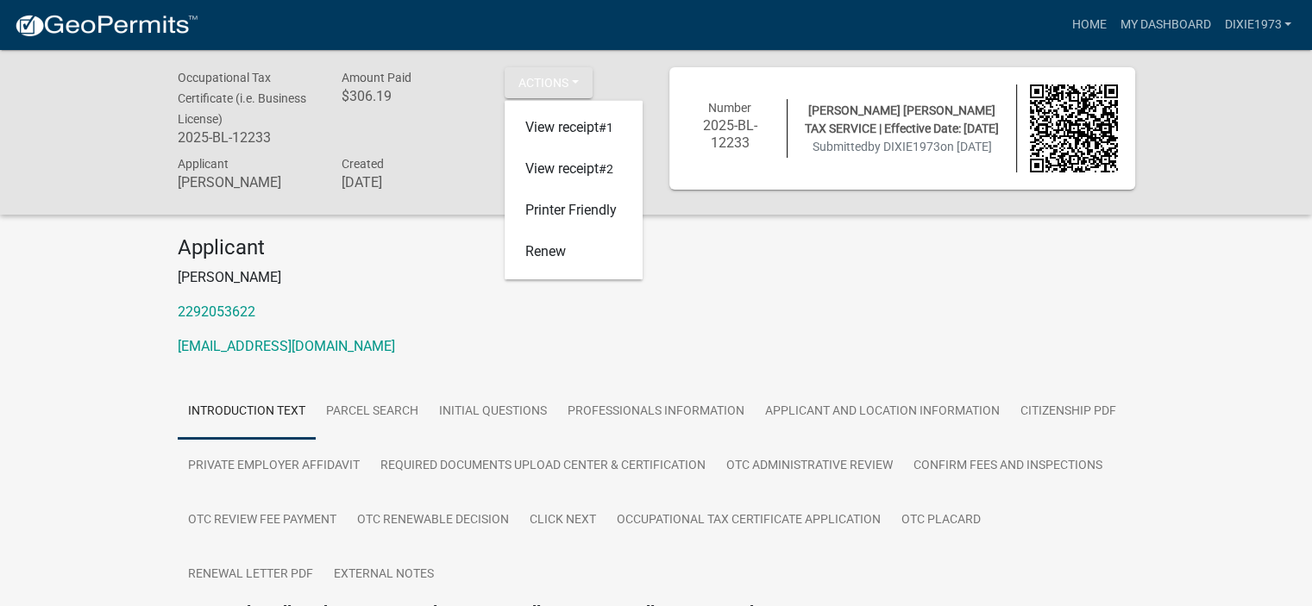
click at [868, 237] on h4 "Applicant" at bounding box center [656, 247] width 957 height 25
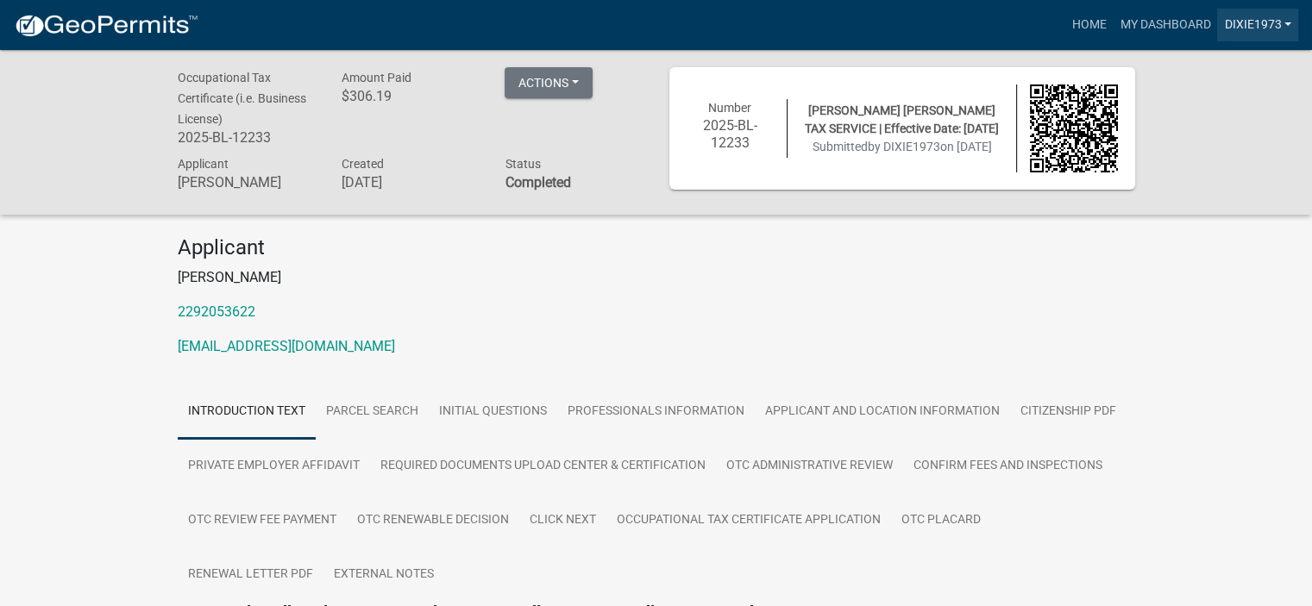
click at [1241, 21] on link "DIXIE1973" at bounding box center [1257, 25] width 81 height 33
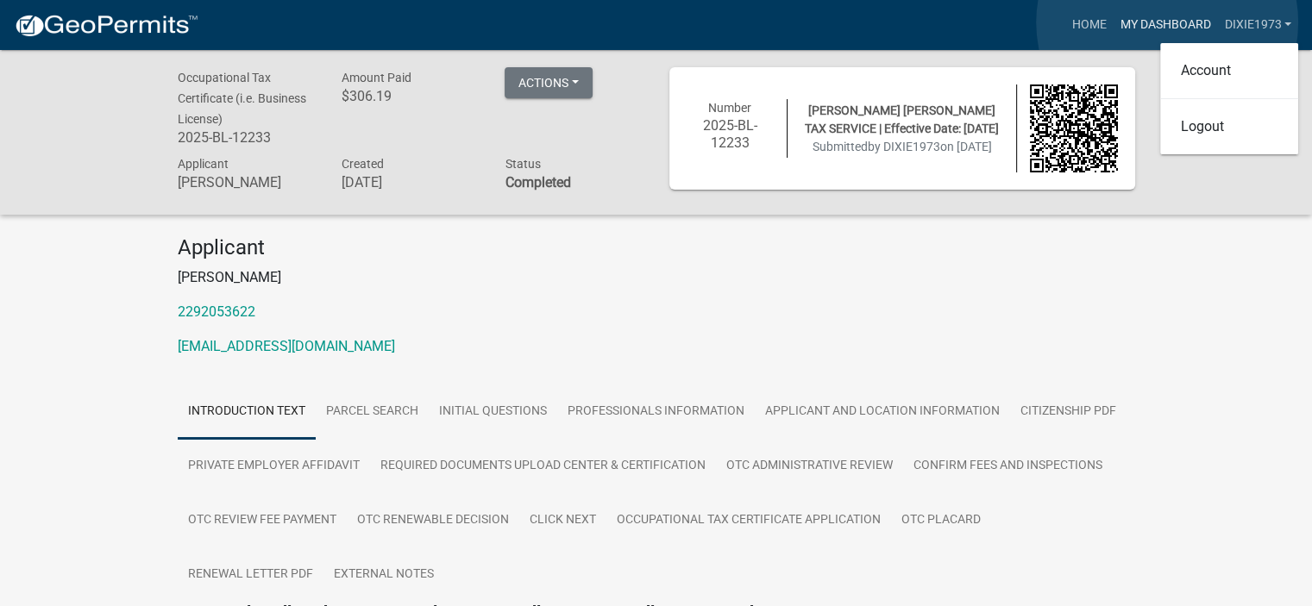
click at [1167, 22] on link "My Dashboard" at bounding box center [1165, 25] width 104 height 33
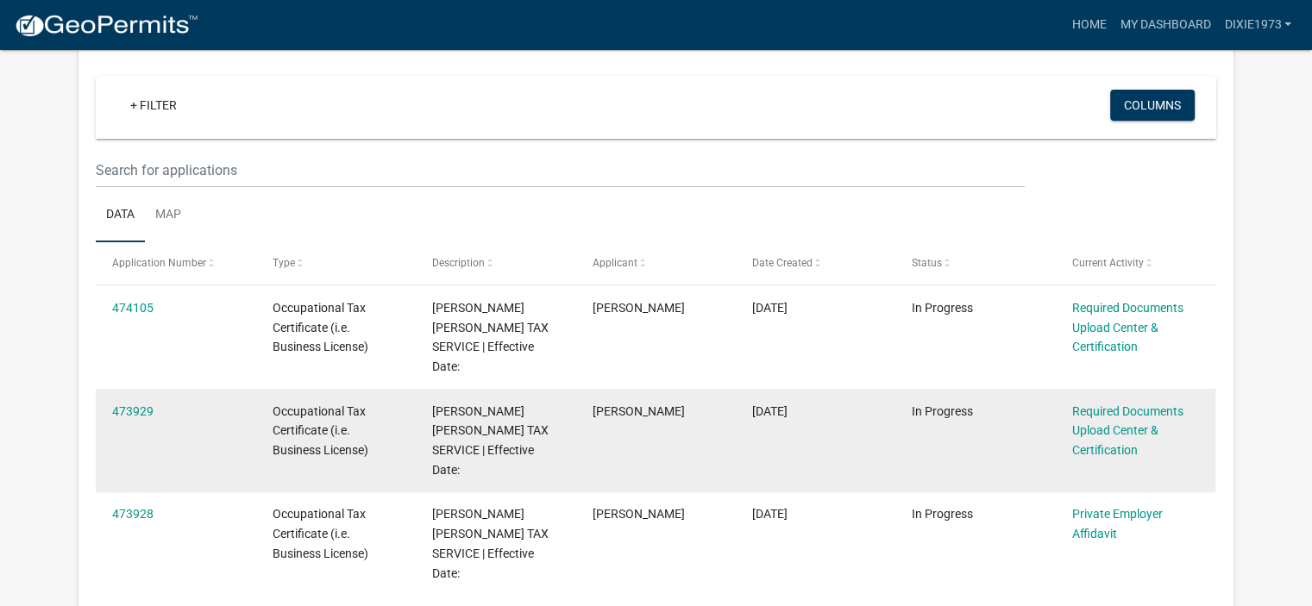
scroll to position [142, 0]
click at [1107, 414] on link "Required Documents Upload Center & Certification" at bounding box center [1127, 430] width 111 height 53
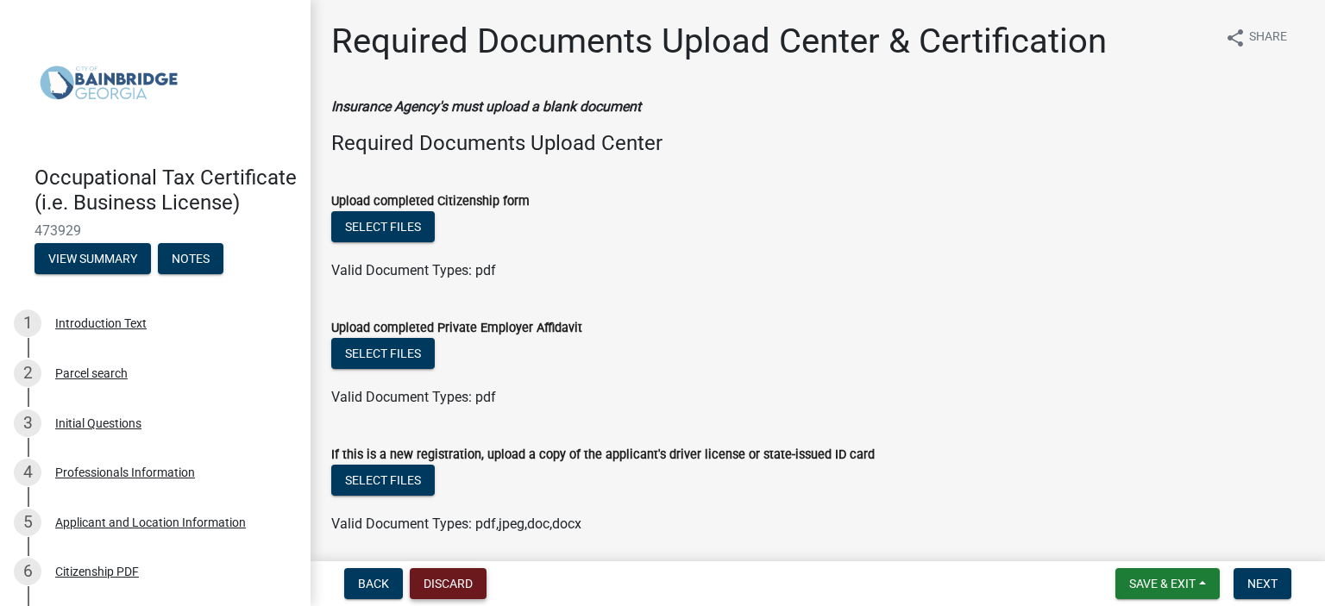
click at [439, 588] on button "Discard" at bounding box center [448, 583] width 77 height 31
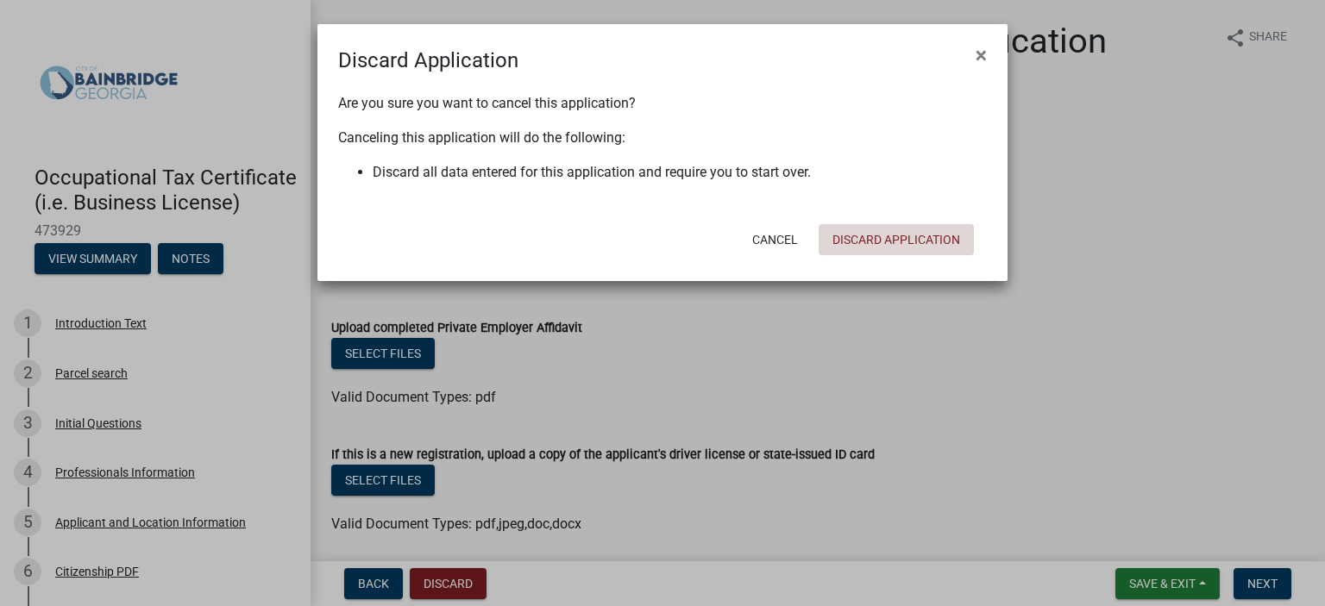
click at [881, 240] on button "Discard Application" at bounding box center [895, 239] width 155 height 31
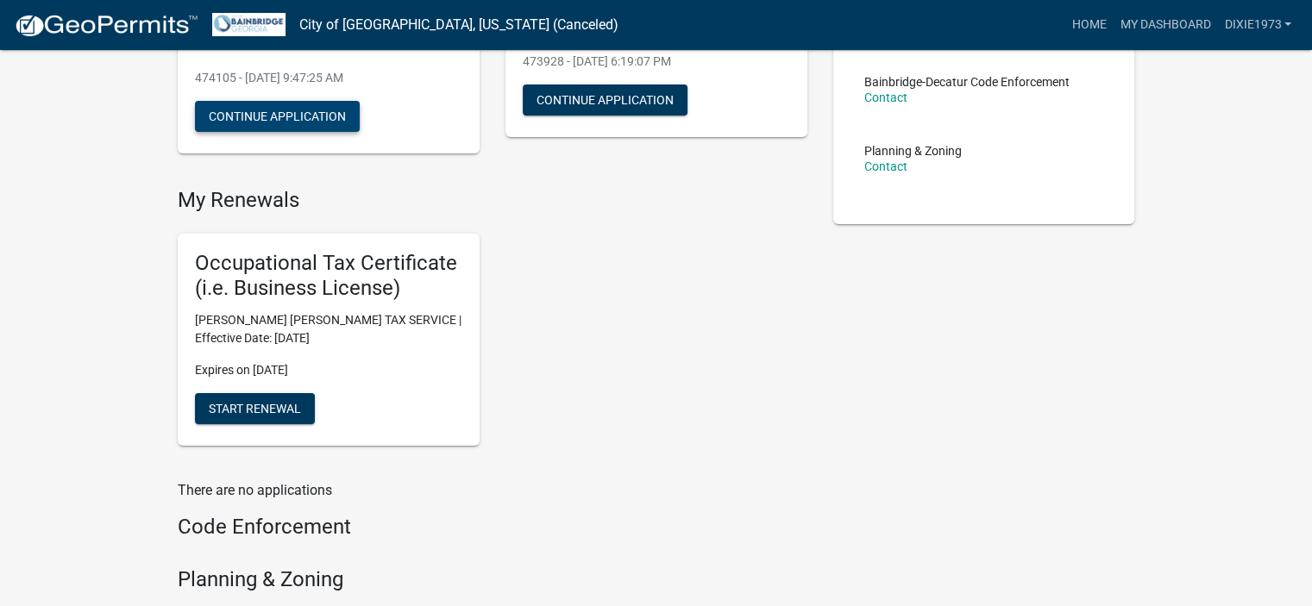
scroll to position [345, 0]
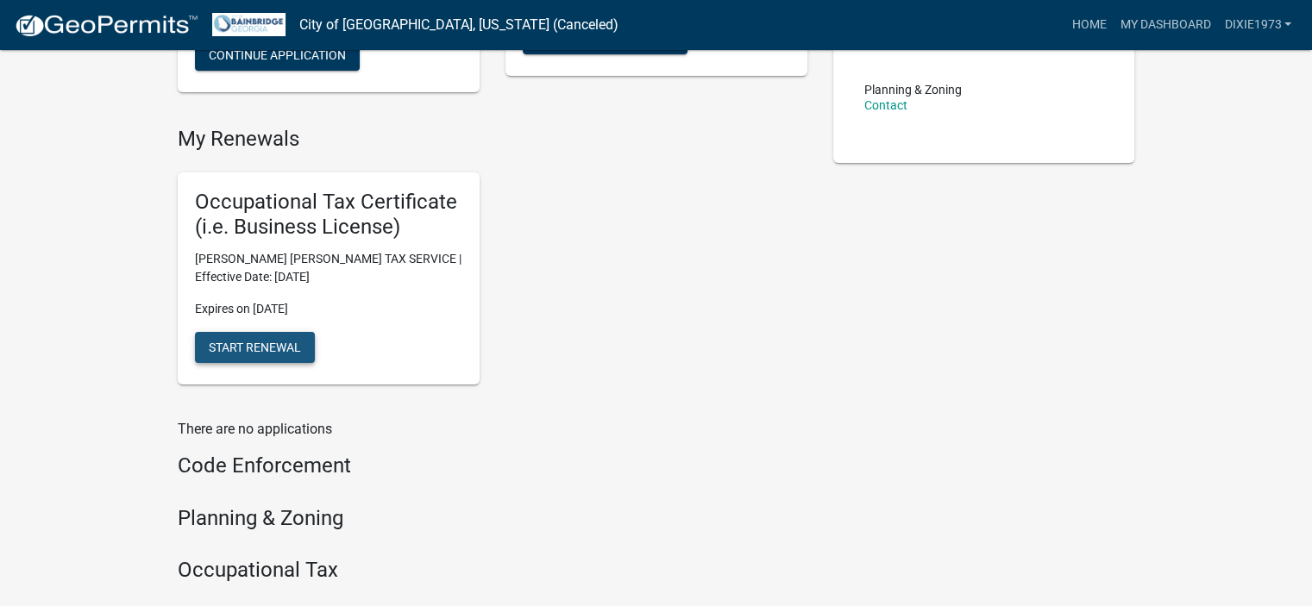
click at [274, 340] on span "Start Renewal" at bounding box center [255, 347] width 92 height 14
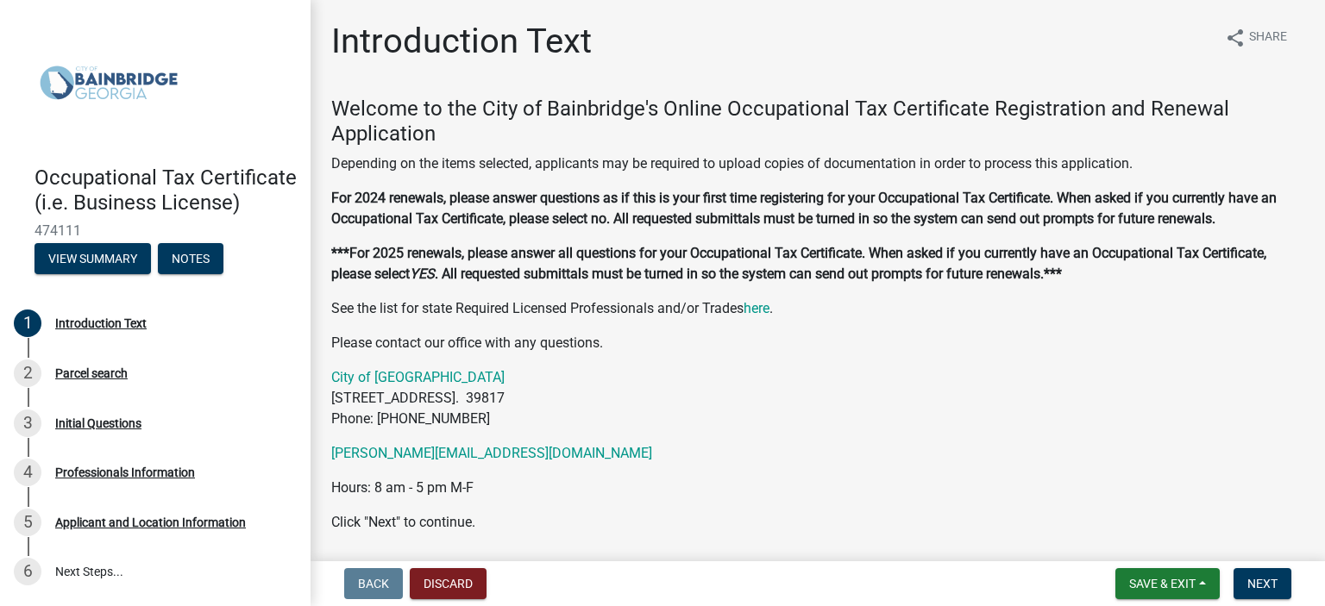
scroll to position [59, 0]
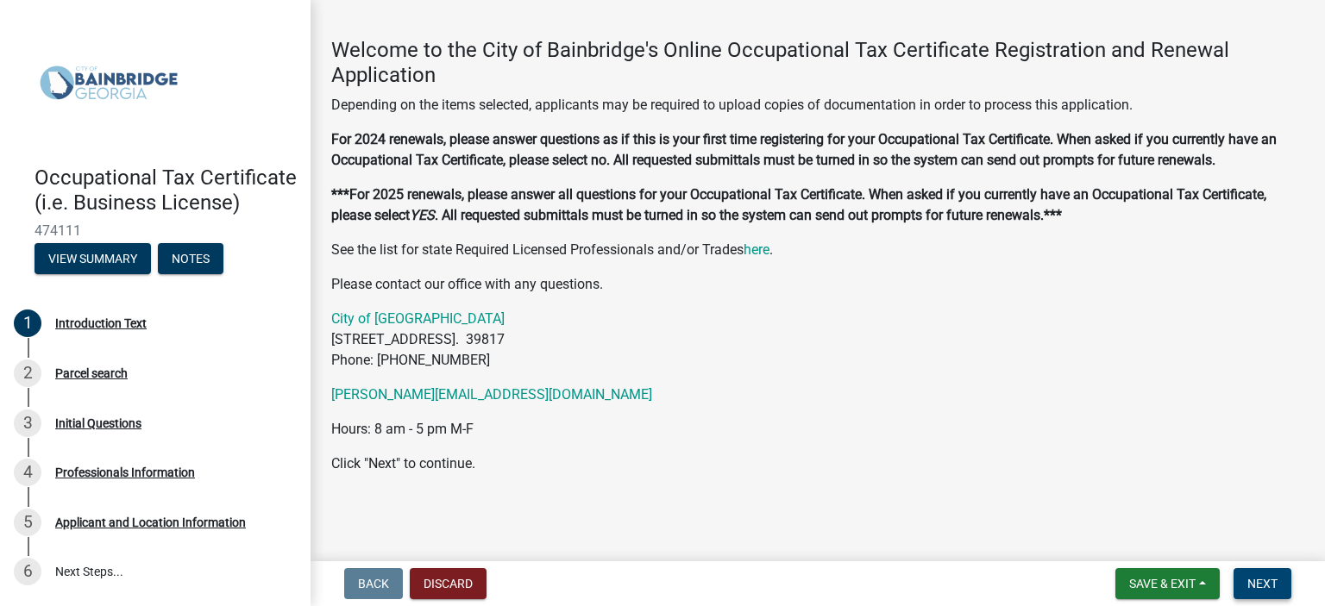
click at [1254, 579] on span "Next" at bounding box center [1262, 584] width 30 height 14
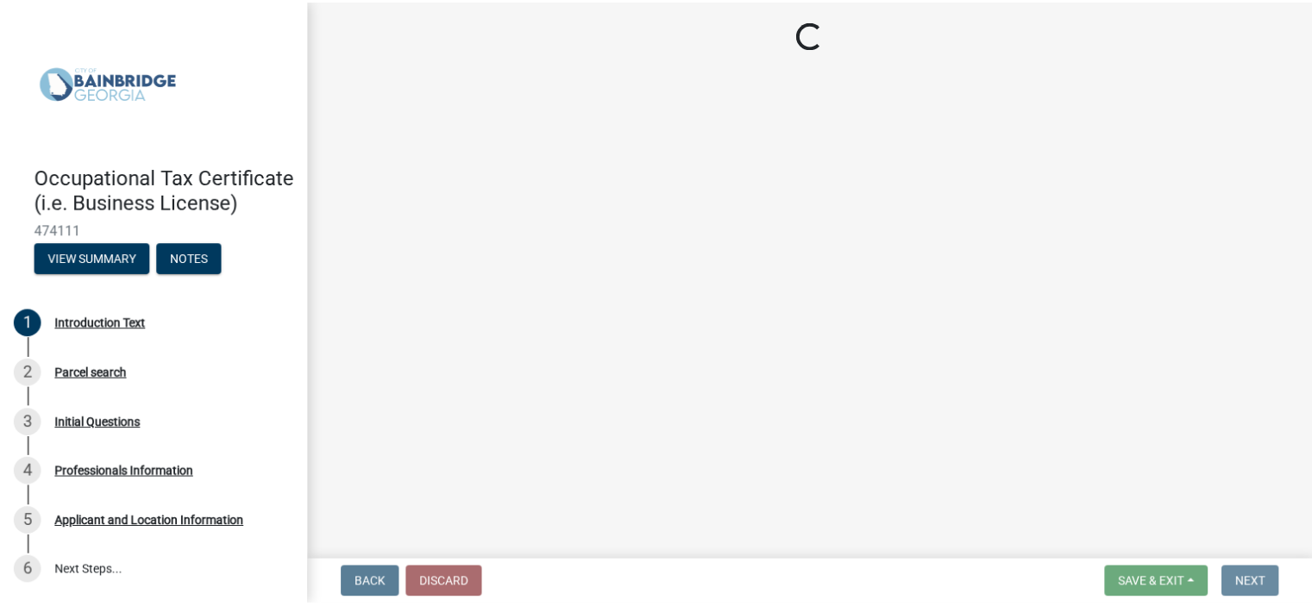
scroll to position [0, 0]
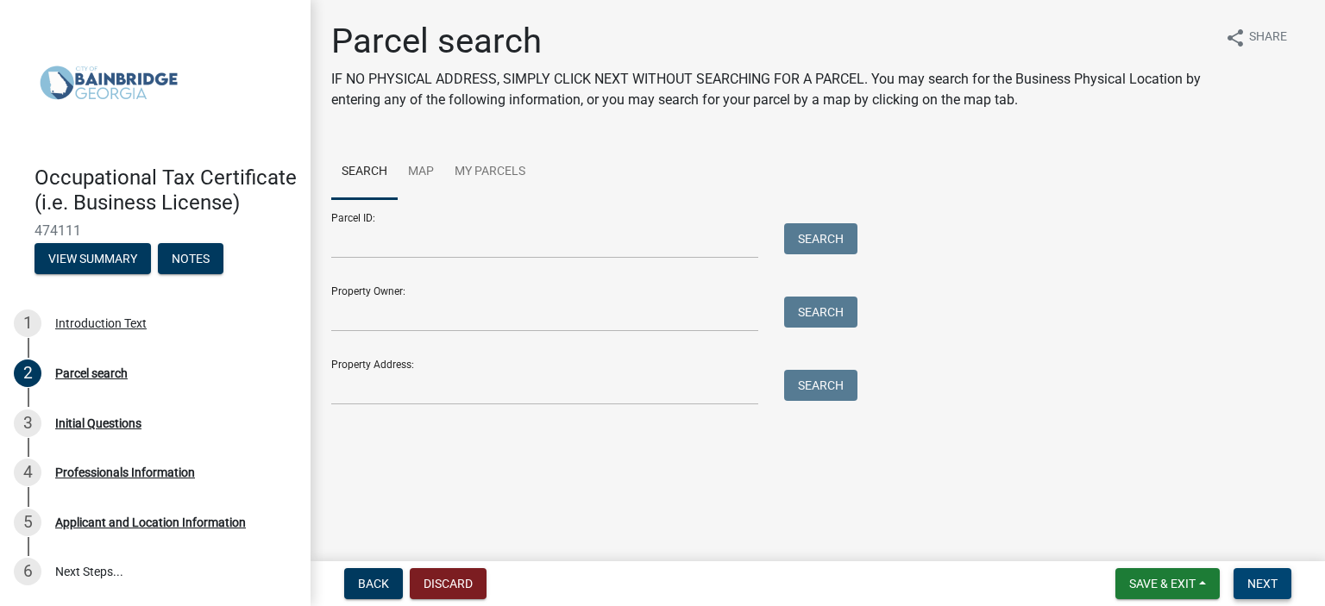
click at [1266, 586] on span "Next" at bounding box center [1262, 584] width 30 height 14
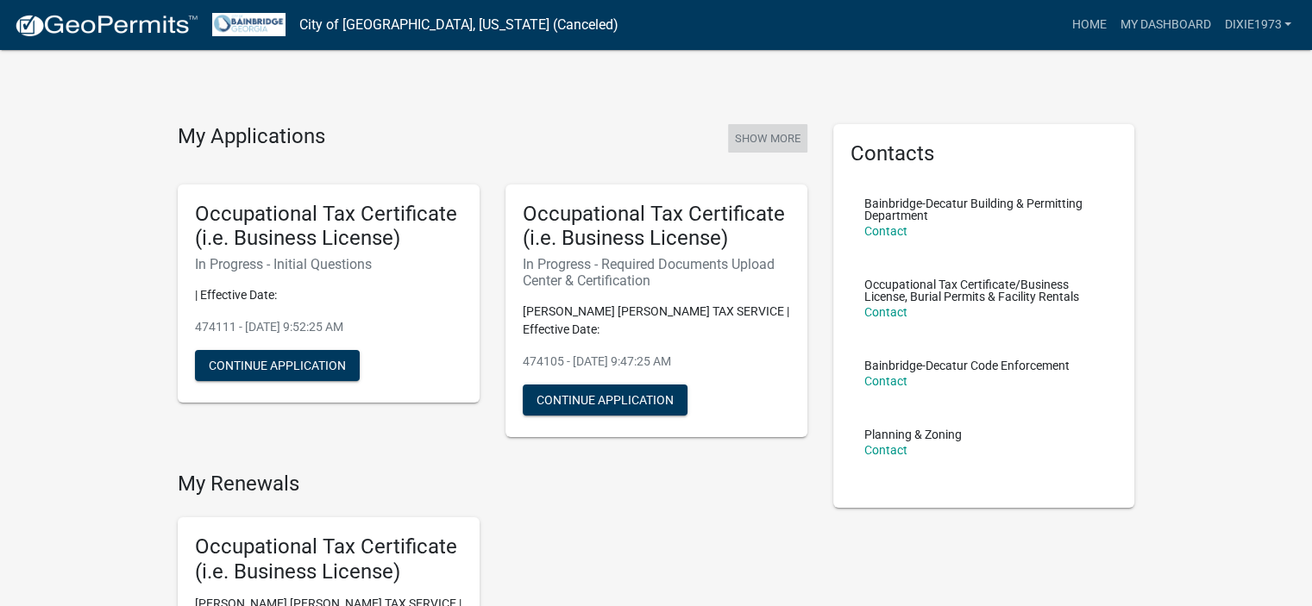
click at [781, 139] on button "Show More" at bounding box center [767, 138] width 79 height 28
